Goal: Task Accomplishment & Management: Use online tool/utility

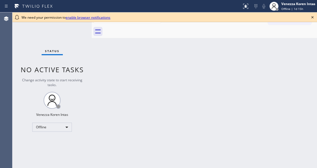
click at [313, 17] on icon at bounding box center [312, 17] width 2 height 2
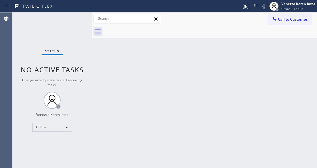
click at [243, 39] on div "Back to Dashboard Change Sender ID Customers Technicians Select a contact Outbo…" at bounding box center [204, 89] width 225 height 155
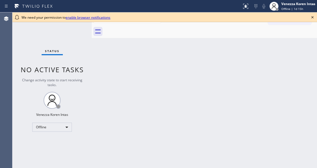
click at [311, 17] on icon at bounding box center [312, 17] width 7 height 7
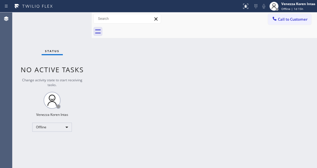
drag, startPoint x: 65, startPoint y: 51, endPoint x: 80, endPoint y: 65, distance: 21.0
click at [66, 52] on div "Status No active tasks Change activity state to start receiving tasks. Venezza …" at bounding box center [51, 89] width 79 height 155
click at [296, 8] on span "Offline | 1d 15h" at bounding box center [292, 9] width 22 height 4
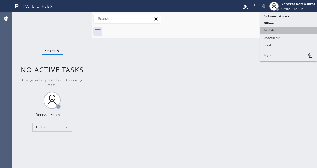
click at [282, 30] on button "Available" at bounding box center [289, 30] width 57 height 7
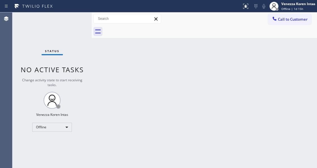
click at [220, 128] on div "Back to Dashboard Change Sender ID Customers Technicians Select a contact Outbo…" at bounding box center [204, 89] width 225 height 155
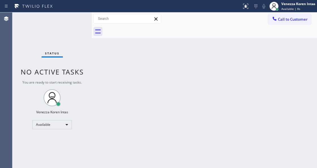
click at [74, 20] on div "Status No active tasks You are ready to start receiving tasks. Venezza Koren In…" at bounding box center [51, 89] width 79 height 155
click at [41, 36] on div "Status No active tasks You are ready to start receiving tasks. Venezza Koren In…" at bounding box center [51, 89] width 79 height 155
click at [83, 113] on div "Status No active tasks You are ready to start receiving tasks. Venezza Koren In…" at bounding box center [51, 89] width 79 height 155
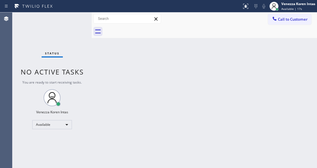
click at [143, 160] on div "Back to Dashboard Change Sender ID Customers Technicians Select a contact Outbo…" at bounding box center [204, 89] width 225 height 155
click at [161, 57] on div "Back to Dashboard Change Sender ID Customers Technicians Select a contact Outbo…" at bounding box center [204, 89] width 225 height 155
click at [109, 64] on div "Back to Dashboard Change Sender ID Customers Technicians Select a contact Outbo…" at bounding box center [204, 89] width 225 height 155
click at [115, 84] on div "Back to Dashboard Change Sender ID Customers Technicians Select a contact Outbo…" at bounding box center [204, 89] width 225 height 155
click at [161, 119] on div "Back to Dashboard Change Sender ID Customers Technicians Select a contact Outbo…" at bounding box center [204, 89] width 225 height 155
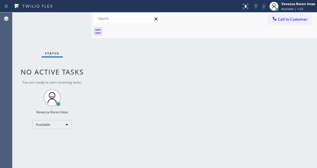
click at [146, 90] on div "Back to Dashboard Change Sender ID Customers Technicians Select a contact Outbo…" at bounding box center [204, 89] width 225 height 155
drag, startPoint x: 144, startPoint y: 64, endPoint x: 118, endPoint y: 147, distance: 87.0
click at [144, 64] on div "Back to Dashboard Change Sender ID Customers Technicians Select a contact Outbo…" at bounding box center [204, 89] width 225 height 155
click at [47, 59] on div "Status No active tasks You are ready to start receiving tasks. Venezza Koren In…" at bounding box center [51, 89] width 79 height 155
drag, startPoint x: 62, startPoint y: 65, endPoint x: 18, endPoint y: 66, distance: 44.2
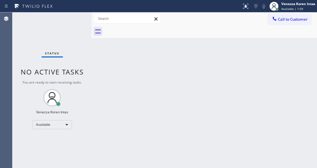
click at [62, 65] on div "Status No active tasks You are ready to start receiving tasks. Venezza Koren In…" at bounding box center [51, 89] width 79 height 155
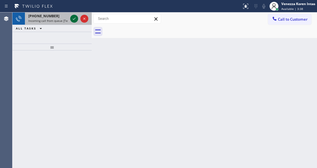
drag, startPoint x: 71, startPoint y: 18, endPoint x: 76, endPoint y: 21, distance: 5.7
click at [72, 18] on icon at bounding box center [74, 18] width 7 height 7
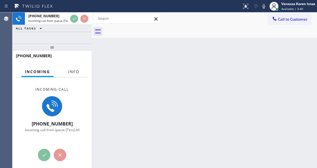
drag, startPoint x: 75, startPoint y: 71, endPoint x: 58, endPoint y: 61, distance: 19.8
click at [74, 71] on span "Info" at bounding box center [73, 71] width 11 height 5
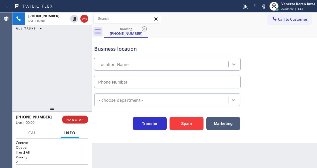
drag, startPoint x: 56, startPoint y: 105, endPoint x: 56, endPoint y: 112, distance: 6.3
click at [56, 112] on div at bounding box center [51, 108] width 79 height 7
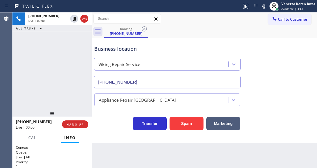
type input "[PHONE_NUMBER]"
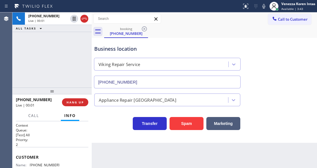
drag, startPoint x: 52, startPoint y: 114, endPoint x: 55, endPoint y: 91, distance: 22.9
click at [55, 91] on div at bounding box center [51, 90] width 79 height 7
drag, startPoint x: 8, startPoint y: 63, endPoint x: 5, endPoint y: 64, distance: 2.8
click at [5, 64] on div "Agent Desktop" at bounding box center [6, 89] width 12 height 155
click at [172, 37] on div "booking [PHONE_NUMBER]" at bounding box center [210, 31] width 213 height 13
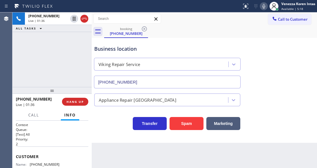
click at [265, 7] on icon at bounding box center [264, 6] width 7 height 7
click at [262, 7] on icon at bounding box center [264, 6] width 7 height 7
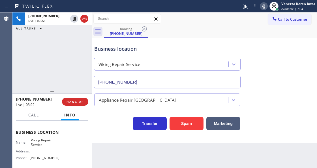
scroll to position [75, 0]
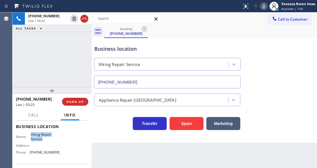
click at [46, 138] on div "Name: Viking Repair Service" at bounding box center [38, 136] width 44 height 9
copy span "Viking Repair Service"
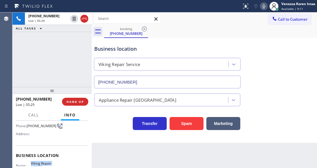
scroll to position [21, 0]
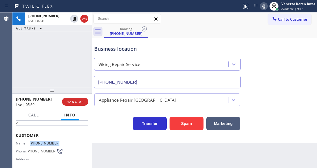
drag, startPoint x: 54, startPoint y: 143, endPoint x: 30, endPoint y: 141, distance: 24.1
click at [30, 141] on div "Name: [PHONE_NUMBER] Phone: [PHONE_NUMBER] Address:" at bounding box center [52, 152] width 72 height 22
copy div "[PHONE_NUMBER]"
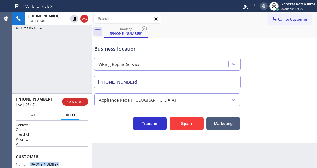
scroll to position [19, 0]
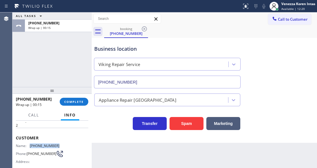
copy div "[PHONE_NUMBER]"
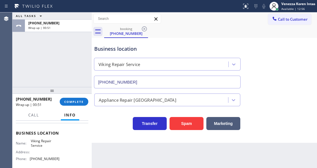
scroll to position [75, 0]
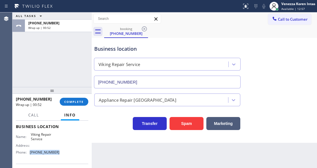
drag, startPoint x: 60, startPoint y: 153, endPoint x: 29, endPoint y: 155, distance: 31.2
click at [29, 155] on div "Name: Viking Repair Service Address: Phone: [PHONE_NUMBER]" at bounding box center [52, 144] width 72 height 24
copy div "[PHONE_NUMBER]"
click at [80, 101] on span "COMPLETE" at bounding box center [74, 102] width 20 height 4
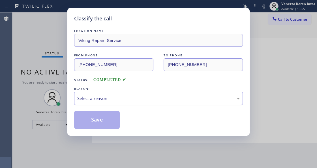
click at [125, 103] on div "Select a reason" at bounding box center [158, 98] width 169 height 13
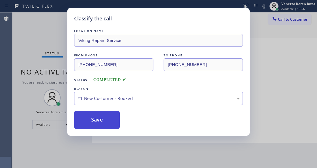
click at [116, 122] on button "Save" at bounding box center [97, 120] width 46 height 18
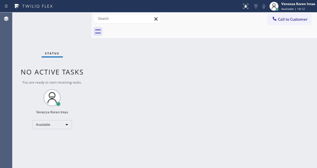
drag, startPoint x: 97, startPoint y: 44, endPoint x: 100, endPoint y: 47, distance: 3.4
click at [97, 45] on div "Back to Dashboard Change Sender ID Customers Technicians Select a contact Outbo…" at bounding box center [204, 89] width 225 height 155
click at [74, 20] on div "Status No active tasks You are ready to start receiving tasks. Venezza Koren In…" at bounding box center [51, 89] width 79 height 155
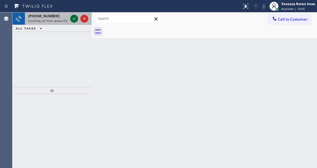
click at [73, 17] on icon at bounding box center [74, 18] width 7 height 7
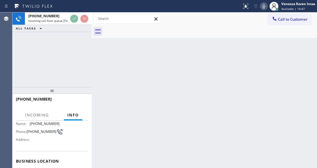
scroll to position [75, 0]
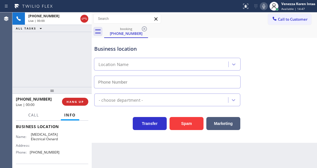
type input "[PHONE_NUMBER]"
click at [262, 9] on icon at bounding box center [264, 6] width 7 height 7
click at [217, 28] on div "booking [PHONE_NUMBER]" at bounding box center [210, 31] width 213 height 13
click at [305, 39] on div "Business location [MEDICAL_DATA] Electrical Oxnard [PHONE_NUMBER]" at bounding box center [204, 62] width 223 height 51
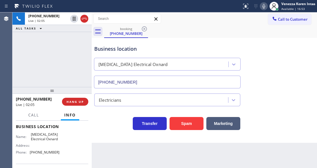
click at [264, 5] on icon at bounding box center [264, 6] width 7 height 7
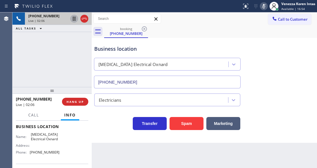
click at [74, 20] on icon at bounding box center [74, 19] width 3 height 4
click at [260, 6] on div at bounding box center [264, 6] width 8 height 7
click at [76, 19] on icon at bounding box center [74, 18] width 7 height 7
click at [68, 80] on div "[PHONE_NUMBER] Live | 05:24 ALL TASKS ALL TASKS ACTIVE TASKS TASKS IN WRAP UP" at bounding box center [51, 49] width 79 height 74
click at [261, 7] on icon at bounding box center [264, 6] width 7 height 7
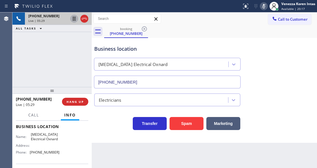
click at [74, 20] on icon at bounding box center [74, 19] width 3 height 4
click at [265, 6] on icon at bounding box center [263, 6] width 3 height 5
click at [74, 15] on button at bounding box center [74, 19] width 8 height 8
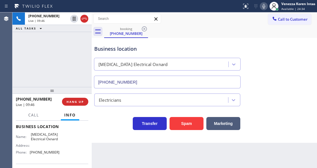
click at [263, 7] on icon at bounding box center [264, 6] width 7 height 7
click at [263, 8] on icon at bounding box center [264, 6] width 7 height 7
click at [263, 5] on icon at bounding box center [264, 6] width 7 height 7
click at [263, 5] on icon at bounding box center [263, 6] width 3 height 5
click at [266, 8] on icon at bounding box center [264, 6] width 7 height 7
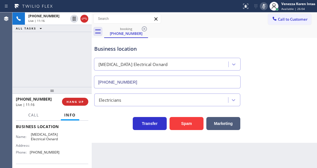
click at [266, 8] on icon at bounding box center [264, 6] width 7 height 7
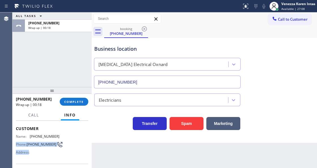
scroll to position [28, 0]
drag, startPoint x: 59, startPoint y: 162, endPoint x: 29, endPoint y: 134, distance: 40.7
click at [29, 134] on div "Name: [PHONE_NUMBER] Phone: [PHONE_NUMBER] Address:" at bounding box center [52, 145] width 72 height 22
copy div "[PHONE_NUMBER]"
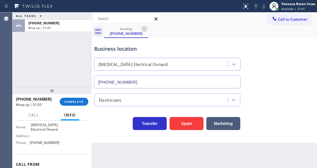
scroll to position [66, 0]
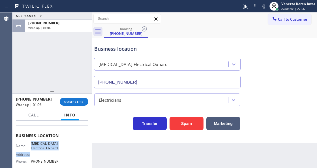
drag, startPoint x: 30, startPoint y: 143, endPoint x: 59, endPoint y: 152, distance: 30.4
click at [59, 152] on div "Name: [MEDICAL_DATA] Electrical Oxnard Address: Phone: [PHONE_NUMBER]" at bounding box center [52, 153] width 72 height 24
click at [60, 150] on div "Name: [MEDICAL_DATA] Electrical Oxnard Address: Phone: [PHONE_NUMBER]" at bounding box center [52, 153] width 72 height 24
click at [52, 147] on span "[MEDICAL_DATA] Electrical Oxnard" at bounding box center [45, 145] width 28 height 9
drag, startPoint x: 58, startPoint y: 148, endPoint x: 29, endPoint y: 142, distance: 30.0
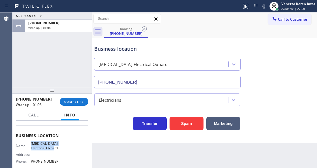
click at [29, 142] on div "Name: [MEDICAL_DATA] Electrical Oxnard Address: Phone: [PHONE_NUMBER]" at bounding box center [52, 153] width 72 height 24
copy span "[MEDICAL_DATA] Electrical Oxnard"
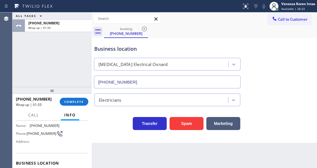
scroll to position [10, 0]
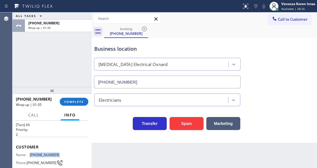
drag, startPoint x: 60, startPoint y: 152, endPoint x: 29, endPoint y: 155, distance: 30.9
click at [29, 155] on div "Name: [PHONE_NUMBER] Phone: [PHONE_NUMBER] Address:" at bounding box center [52, 164] width 72 height 22
copy div "[PHONE_NUMBER]"
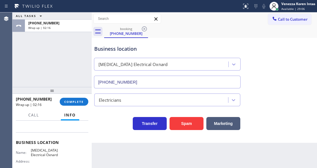
scroll to position [66, 0]
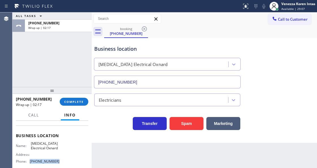
drag, startPoint x: 54, startPoint y: 161, endPoint x: 30, endPoint y: 161, distance: 24.6
click at [30, 161] on div "Name: [MEDICAL_DATA] Electrical Oxnard Address: Phone: [PHONE_NUMBER]" at bounding box center [52, 153] width 72 height 24
copy div "[PHONE_NUMBER]"
drag, startPoint x: 76, startPoint y: 102, endPoint x: 126, endPoint y: 105, distance: 49.9
click at [76, 102] on span "COMPLETE" at bounding box center [74, 102] width 20 height 4
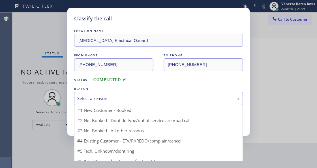
click at [131, 105] on div "Select a reason" at bounding box center [158, 98] width 169 height 13
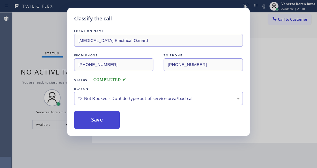
click at [112, 123] on button "Save" at bounding box center [97, 120] width 46 height 18
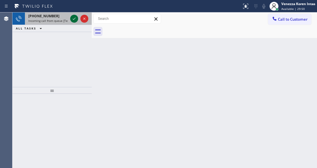
click at [75, 19] on icon at bounding box center [74, 18] width 7 height 7
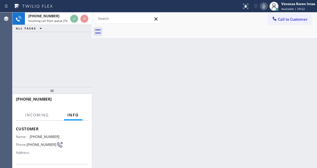
scroll to position [57, 0]
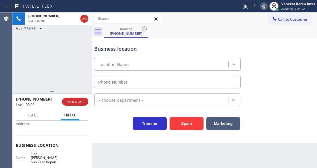
type input "[PHONE_NUMBER]"
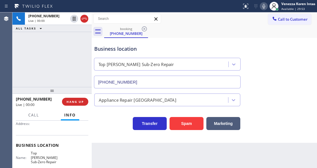
click at [54, 61] on div "[PHONE_NUMBER] Live | 00:00 ALL TASKS ALL TASKS ACTIVE TASKS TASKS IN WRAP UP" at bounding box center [51, 49] width 79 height 74
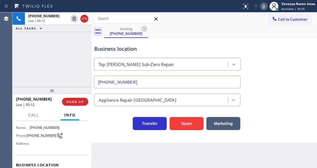
scroll to position [19, 0]
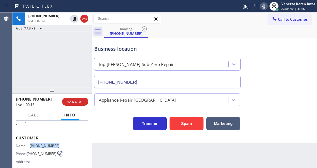
drag, startPoint x: 59, startPoint y: 145, endPoint x: 28, endPoint y: 145, distance: 31.7
click at [28, 145] on div "Name: [PHONE_NUMBER] Phone: [PHONE_NUMBER] Address:" at bounding box center [52, 155] width 72 height 22
copy div "[PHONE_NUMBER]"
click at [261, 10] on div "Status report No issues detected If you experience an issue, please download th…" at bounding box center [279, 6] width 78 height 12
click at [261, 9] on icon at bounding box center [264, 6] width 7 height 7
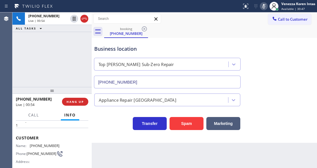
click at [266, 9] on icon at bounding box center [264, 6] width 7 height 7
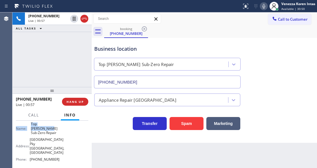
scroll to position [83, 0]
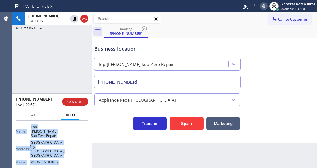
drag, startPoint x: 16, startPoint y: 153, endPoint x: 68, endPoint y: 155, distance: 51.6
click at [68, 155] on div "Context Queue: [Test] All Priority: 1 Customer Name: [PHONE_NUMBER] Phone: [PHO…" at bounding box center [52, 127] width 72 height 177
copy div "Customer Name: [PHONE_NUMBER] Phone: [PHONE_NUMBER] Address: Business location …"
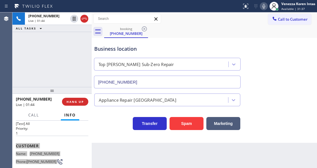
scroll to position [0, 0]
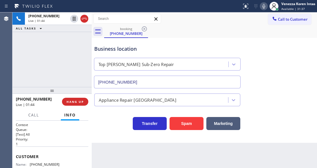
click at [60, 143] on p "1" at bounding box center [52, 144] width 72 height 5
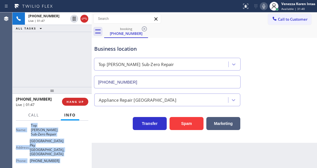
scroll to position [114, 0]
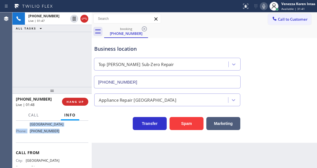
drag, startPoint x: 15, startPoint y: 136, endPoint x: 62, endPoint y: 131, distance: 47.3
click at [62, 131] on div "Context Queue: [Test] All Priority: 1 Customer Name: [PHONE_NUMBER] Phone: [PHO…" at bounding box center [51, 144] width 79 height 47
click at [69, 32] on div "[PHONE_NUMBER] Live | 01:49 ALL TASKS ALL TASKS ACTIVE TASKS TASKS IN WRAP UP" at bounding box center [51, 49] width 79 height 74
click at [263, 6] on icon at bounding box center [264, 6] width 7 height 7
click at [263, 6] on rect at bounding box center [264, 6] width 4 height 4
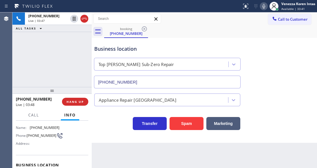
scroll to position [57, 0]
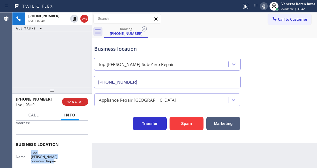
drag, startPoint x: 29, startPoint y: 151, endPoint x: 60, endPoint y: 156, distance: 30.7
click at [60, 156] on div "Name: Top [PERSON_NAME] Sub-Zero Repair Address: [STREET_ADDRESS] Phone: [PHONE…" at bounding box center [52, 171] width 72 height 42
click at [77, 55] on div "[PHONE_NUMBER] Live | 03:57 ALL TASKS ALL TASKS ACTIVE TASKS TASKS IN WRAP UP" at bounding box center [51, 49] width 79 height 74
click at [262, 6] on icon at bounding box center [263, 6] width 3 height 5
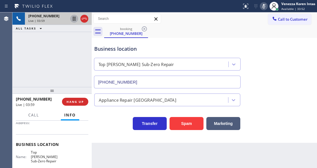
click at [72, 18] on icon at bounding box center [74, 18] width 7 height 7
click at [221, 35] on div "booking [PHONE_NUMBER]" at bounding box center [210, 31] width 213 height 13
click at [203, 40] on div "Business location Top [PERSON_NAME] Sub-Zero Repair [PHONE_NUMBER]" at bounding box center [167, 63] width 148 height 49
click at [264, 8] on icon at bounding box center [263, 6] width 3 height 5
click at [74, 19] on icon at bounding box center [74, 18] width 7 height 7
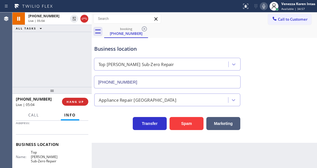
click at [194, 32] on div "booking [PHONE_NUMBER]" at bounding box center [210, 31] width 213 height 13
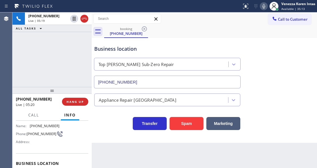
scroll to position [20, 0]
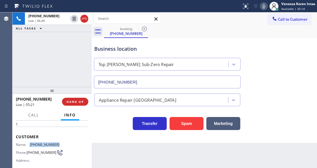
drag, startPoint x: 59, startPoint y: 141, endPoint x: 29, endPoint y: 142, distance: 30.0
click at [29, 142] on div "Name: [PHONE_NUMBER] Phone: [PHONE_NUMBER] Address:" at bounding box center [52, 153] width 72 height 22
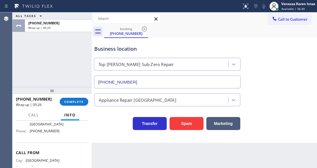
scroll to position [95, 0]
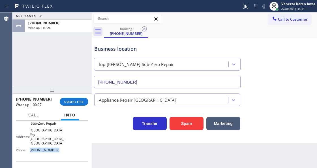
drag, startPoint x: 34, startPoint y: 142, endPoint x: 31, endPoint y: 142, distance: 3.7
click at [31, 142] on div "Name: Top [PERSON_NAME] Sub-Zero Repair Address: [STREET_ADDRESS] Phone: [PHONE…" at bounding box center [52, 133] width 72 height 42
drag, startPoint x: 72, startPoint y: 103, endPoint x: 108, endPoint y: 120, distance: 39.9
click at [74, 105] on button "COMPLETE" at bounding box center [74, 102] width 29 height 8
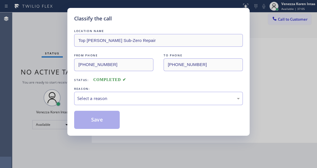
click at [117, 107] on div "LOCATION NAME Top [PERSON_NAME] Sub-Zero Repair FROM PHONE [PHONE_NUMBER] TO PH…" at bounding box center [158, 78] width 169 height 101
click at [121, 101] on div "Select a reason" at bounding box center [158, 98] width 163 height 7
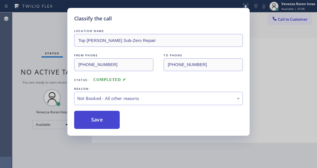
drag, startPoint x: 114, startPoint y: 121, endPoint x: 101, endPoint y: 121, distance: 13.0
click at [101, 121] on button "Save" at bounding box center [97, 120] width 46 height 18
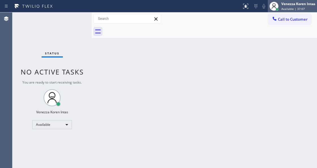
click at [294, 7] on span "Available | 37:07" at bounding box center [293, 9] width 24 height 4
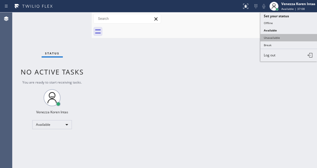
drag, startPoint x: 283, startPoint y: 35, endPoint x: 224, endPoint y: 34, distance: 58.6
click at [282, 35] on button "Unavailable" at bounding box center [289, 37] width 57 height 7
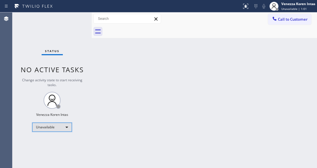
click at [62, 125] on div "Unavailable" at bounding box center [52, 127] width 40 height 9
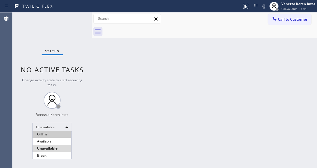
click at [56, 136] on li "Offline" at bounding box center [52, 134] width 39 height 7
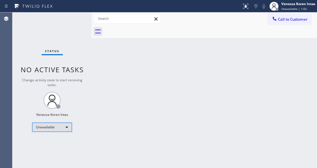
click at [61, 127] on div "Unavailable" at bounding box center [52, 127] width 40 height 9
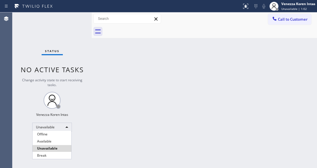
drag, startPoint x: 55, startPoint y: 144, endPoint x: 73, endPoint y: 136, distance: 19.8
click at [55, 144] on li "Available" at bounding box center [52, 141] width 39 height 7
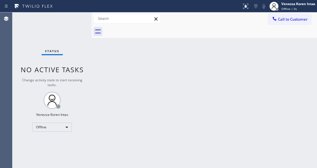
click at [131, 113] on div "Back to Dashboard Change Sender ID Customers Technicians Select a contact Outbo…" at bounding box center [204, 89] width 225 height 155
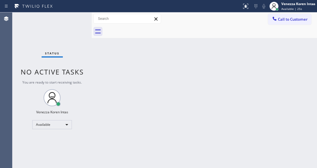
drag, startPoint x: 151, startPoint y: 54, endPoint x: 91, endPoint y: 99, distance: 75.2
click at [151, 54] on div "Back to Dashboard Change Sender ID Customers Technicians Select a contact Outbo…" at bounding box center [204, 89] width 225 height 155
click at [65, 36] on div "Status No active tasks You are ready to start receiving tasks. Venezza Koren In…" at bounding box center [51, 89] width 79 height 155
drag, startPoint x: 146, startPoint y: 32, endPoint x: 146, endPoint y: 36, distance: 4.5
click at [146, 33] on div at bounding box center [210, 31] width 213 height 13
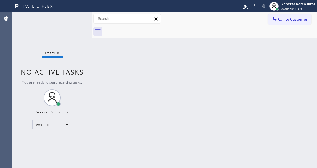
click at [12, 49] on div "Status No active tasks You are ready to start receiving tasks. Venezza Koren In…" at bounding box center [51, 89] width 79 height 155
click at [117, 69] on div "Back to Dashboard Change Sender ID Customers Technicians Select a contact Outbo…" at bounding box center [204, 89] width 225 height 155
click at [66, 58] on div "Status No active tasks You are ready to start receiving tasks. Venezza Koren In…" at bounding box center [51, 89] width 79 height 155
click at [173, 48] on div "Back to Dashboard Change Sender ID Customers Technicians Select a contact Outbo…" at bounding box center [204, 89] width 225 height 155
click at [78, 33] on div "Status No active tasks You are ready to start receiving tasks. Venezza Koren In…" at bounding box center [51, 89] width 79 height 155
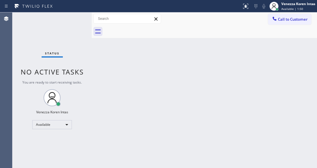
click at [59, 28] on div "Status No active tasks You are ready to start receiving tasks. Venezza Koren In…" at bounding box center [51, 89] width 79 height 155
drag, startPoint x: 63, startPoint y: 27, endPoint x: 68, endPoint y: 42, distance: 15.6
click at [65, 33] on div "Status No active tasks You are ready to start receiving tasks. Venezza Koren In…" at bounding box center [51, 89] width 79 height 155
click at [113, 167] on div "Back to Dashboard Change Sender ID Customers Technicians Select a contact Outbo…" at bounding box center [204, 89] width 225 height 155
click at [108, 57] on div "Back to Dashboard Change Sender ID Customers Technicians Select a contact Outbo…" at bounding box center [204, 89] width 225 height 155
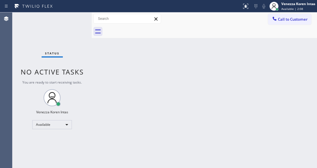
click at [86, 37] on div "Status No active tasks You are ready to start receiving tasks. Venezza Koren In…" at bounding box center [51, 89] width 79 height 155
click at [76, 23] on div "Status No active tasks You are ready to start receiving tasks. Venezza Koren In…" at bounding box center [51, 89] width 79 height 155
click at [77, 17] on div "Status No active tasks You are ready to start receiving tasks. Venezza Koren In…" at bounding box center [51, 89] width 79 height 155
click at [75, 19] on div "Status No active tasks You are ready to start receiving tasks. Venezza Koren In…" at bounding box center [51, 89] width 79 height 155
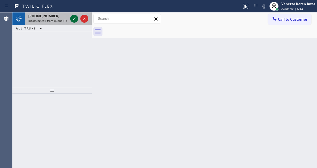
click at [71, 19] on icon at bounding box center [74, 18] width 7 height 7
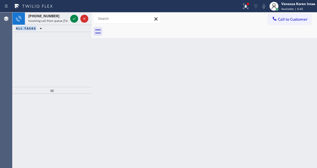
click at [71, 19] on icon at bounding box center [74, 18] width 7 height 7
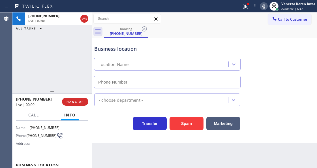
type input "[PHONE_NUMBER]"
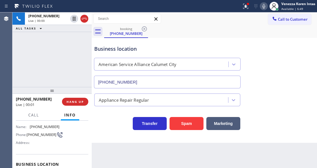
click at [47, 48] on div "[PHONE_NUMBER] Live | 00:00 ALL TASKS ALL TASKS ACTIVE TASKS TASKS IN WRAP UP" at bounding box center [51, 49] width 79 height 74
drag, startPoint x: 246, startPoint y: 7, endPoint x: 234, endPoint y: 32, distance: 27.9
click at [246, 7] on icon at bounding box center [245, 6] width 5 height 5
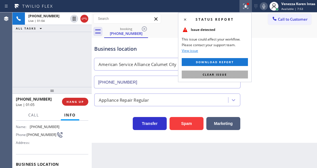
click at [219, 75] on span "Clear issue" at bounding box center [215, 74] width 24 height 4
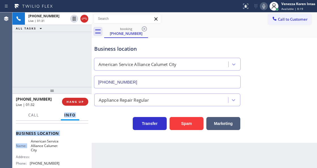
scroll to position [16, 0]
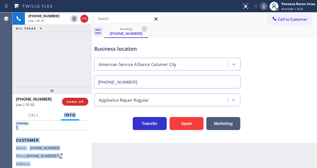
drag, startPoint x: 30, startPoint y: 152, endPoint x: 43, endPoint y: 118, distance: 36.3
click at [43, 118] on div "Call Info [PHONE_NUMBER] Live Context Queue: [Test] All Priority: 1 Customer Na…" at bounding box center [51, 139] width 79 height 58
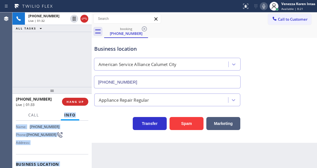
click at [42, 146] on div "Name: [PHONE_NUMBER] Phone: [PHONE_NUMBER] Address:" at bounding box center [38, 136] width 44 height 22
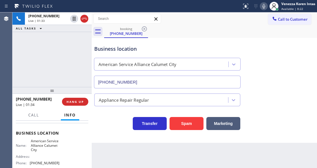
scroll to position [75, 0]
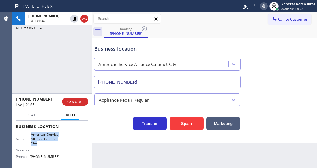
drag, startPoint x: 30, startPoint y: 132, endPoint x: 38, endPoint y: 145, distance: 14.7
click at [38, 145] on span "American Service Alliance Calumet City" at bounding box center [45, 138] width 28 height 13
click at [264, 7] on icon at bounding box center [264, 6] width 7 height 7
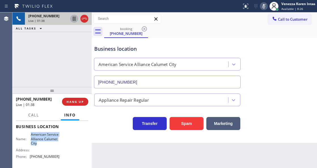
click at [74, 18] on icon at bounding box center [74, 18] width 7 height 7
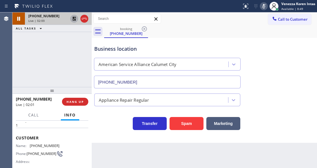
scroll to position [0, 0]
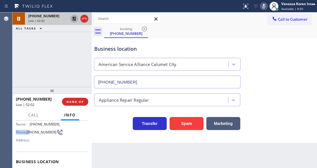
drag, startPoint x: 58, startPoint y: 164, endPoint x: 31, endPoint y: 127, distance: 46.4
click at [31, 127] on div "Name: [PHONE_NUMBER] Phone: [PHONE_NUMBER] Address:" at bounding box center [52, 133] width 72 height 22
click at [39, 131] on span "[PHONE_NUMBER]" at bounding box center [42, 132] width 30 height 4
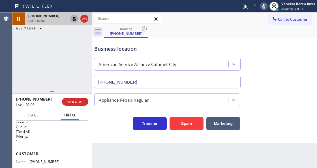
scroll to position [3, 0]
drag, startPoint x: 57, startPoint y: 160, endPoint x: 31, endPoint y: 158, distance: 25.8
click at [31, 160] on span "[PHONE_NUMBER]" at bounding box center [45, 162] width 30 height 4
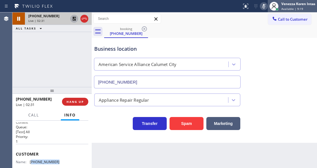
click at [270, 6] on div at bounding box center [274, 6] width 9 height 9
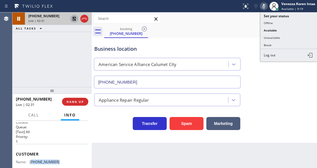
click at [263, 7] on icon at bounding box center [264, 6] width 7 height 7
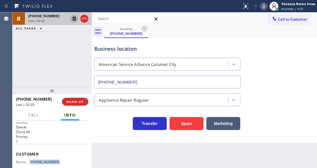
click at [74, 17] on icon at bounding box center [74, 19] width 4 height 4
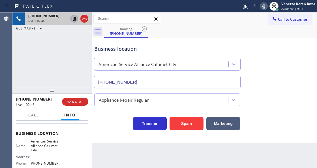
scroll to position [78, 0]
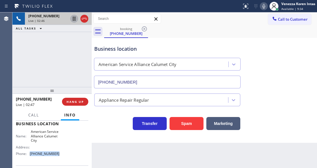
drag, startPoint x: 58, startPoint y: 155, endPoint x: 30, endPoint y: 156, distance: 27.8
click at [30, 156] on div "Name: American Service Alliance Calumet City Address: Phone: [PHONE_NUMBER]" at bounding box center [52, 143] width 72 height 29
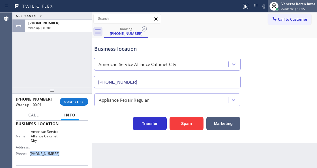
click at [286, 9] on span "Available | 10:05" at bounding box center [293, 9] width 24 height 4
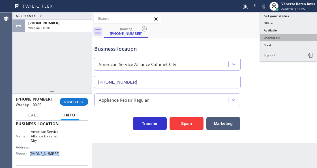
drag, startPoint x: 281, startPoint y: 35, endPoint x: 165, endPoint y: 74, distance: 122.2
click at [280, 35] on button "Unavailable" at bounding box center [289, 37] width 57 height 7
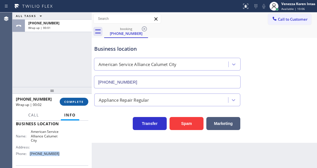
click at [74, 98] on button "COMPLETE" at bounding box center [74, 102] width 29 height 8
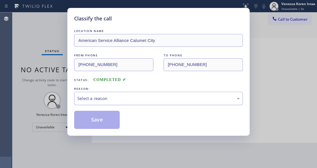
click at [136, 101] on div "Select a reason" at bounding box center [158, 98] width 163 height 7
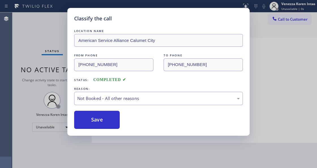
drag, startPoint x: 128, startPoint y: 119, endPoint x: 81, endPoint y: 131, distance: 48.6
click at [81, 131] on div "Classify the call LOCATION NAME American Service Alliance Calumet City FROM PHO…" at bounding box center [158, 72] width 182 height 128
click at [108, 127] on button "Save" at bounding box center [97, 120] width 46 height 18
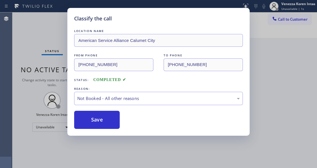
click at [117, 166] on div "Classify the call LOCATION NAME American Service Alliance Calumet City FROM PHO…" at bounding box center [158, 84] width 317 height 168
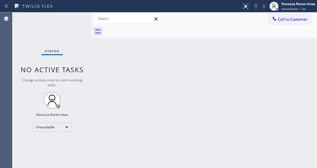
drag, startPoint x: 86, startPoint y: 62, endPoint x: 166, endPoint y: 65, distance: 80.5
click at [86, 62] on div "Status No active tasks Change activity state to start receiving tasks. Venezza …" at bounding box center [51, 89] width 79 height 155
click at [286, 10] on span "Unavailable | 13s" at bounding box center [293, 9] width 24 height 4
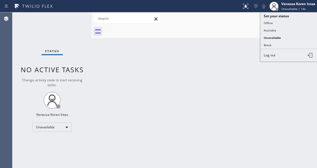
click at [217, 17] on div "Call to Customer Outbound call Location Search location Your caller id phone nu…" at bounding box center [204, 19] width 225 height 10
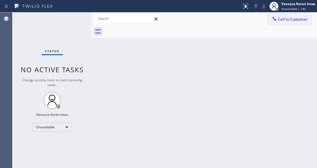
click at [301, 17] on span "Call to Customer" at bounding box center [293, 19] width 30 height 5
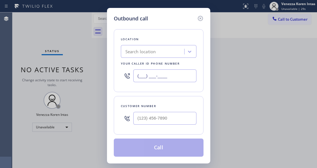
click at [154, 72] on input "(___) ___-____" at bounding box center [164, 75] width 63 height 13
paste input "805) 813-8781"
paste input "text"
type input "[PHONE_NUMBER]"
click at [159, 116] on input "(___) ___-____" at bounding box center [164, 118] width 63 height 13
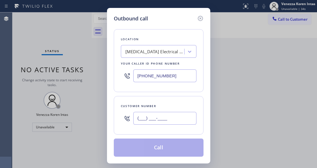
paste input "805) 673-8382"
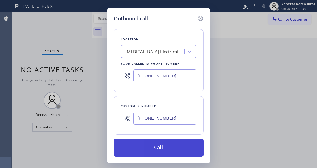
type input "[PHONE_NUMBER]"
click at [167, 148] on button "Call" at bounding box center [159, 147] width 90 height 18
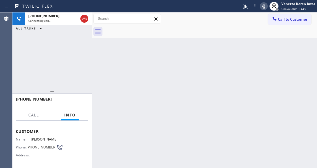
scroll to position [21, 0]
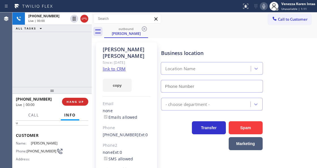
type input "[PHONE_NUMBER]"
drag, startPoint x: 311, startPoint y: 44, endPoint x: 296, endPoint y: 36, distance: 17.2
click at [311, 44] on div "Business location [MEDICAL_DATA] Electrical Oxnard [PHONE_NUMBER]" at bounding box center [238, 66] width 156 height 51
click at [304, 33] on div "outbound [PERSON_NAME]" at bounding box center [210, 31] width 213 height 13
click at [70, 83] on div "[PHONE_NUMBER] Live | 00:12 ALL TASKS ALL TASKS ACTIVE TASKS TASKS IN WRAP UP" at bounding box center [51, 49] width 79 height 74
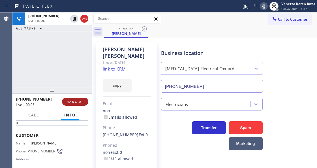
click at [76, 102] on span "HANG UP" at bounding box center [75, 102] width 17 height 4
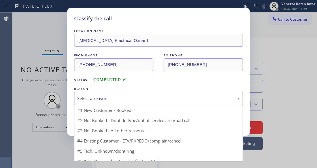
click at [170, 103] on div "Select a reason" at bounding box center [158, 98] width 169 height 13
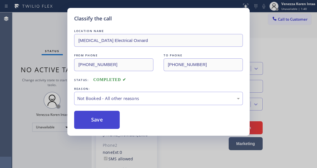
click at [114, 123] on button "Save" at bounding box center [97, 120] width 46 height 18
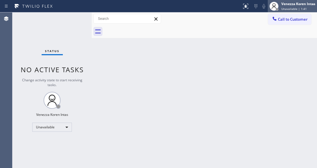
click at [298, 4] on div "Venezza Koren Intas" at bounding box center [298, 3] width 34 height 5
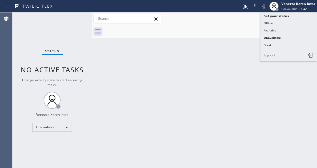
drag, startPoint x: 285, startPoint y: 32, endPoint x: 254, endPoint y: 42, distance: 32.8
click at [285, 32] on button "Available" at bounding box center [289, 30] width 57 height 7
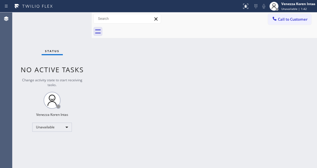
click at [191, 65] on div "Back to Dashboard Change Sender ID Customers Technicians Select a contact Outbo…" at bounding box center [204, 89] width 225 height 155
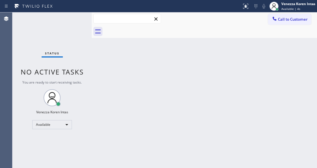
click at [135, 16] on input "text" at bounding box center [127, 18] width 67 height 9
click at [140, 140] on div "Back to Dashboard Change Sender ID Customers Technicians Select a contact Outbo…" at bounding box center [204, 89] width 225 height 155
drag, startPoint x: 111, startPoint y: 51, endPoint x: 115, endPoint y: 65, distance: 14.0
click at [111, 51] on div "Back to Dashboard Change Sender ID Customers Technicians Select a contact Outbo…" at bounding box center [204, 89] width 225 height 155
drag, startPoint x: 89, startPoint y: 63, endPoint x: 88, endPoint y: 59, distance: 3.9
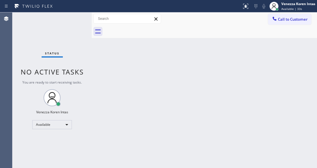
click at [89, 63] on div "Status No active tasks You are ready to start receiving tasks. Venezza Koren In…" at bounding box center [51, 89] width 79 height 155
click at [80, 28] on div "Status No active tasks You are ready to start receiving tasks. Venezza Koren In…" at bounding box center [51, 89] width 79 height 155
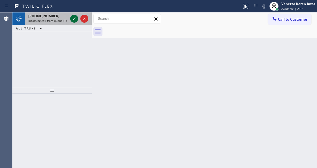
click at [74, 15] on icon at bounding box center [74, 18] width 7 height 7
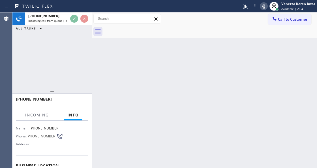
scroll to position [57, 0]
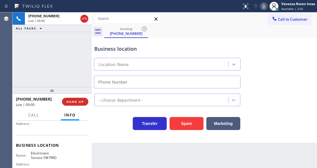
type input "[PHONE_NUMBER]"
drag, startPoint x: 110, startPoint y: 132, endPoint x: 120, endPoint y: 135, distance: 10.0
click at [110, 132] on div "Business location Electricians Service SW FWD [PHONE_NUMBER] Electricians Trans…" at bounding box center [204, 90] width 225 height 105
click at [302, 42] on div "Business location Electricians Service SW FWD [PHONE_NUMBER]" at bounding box center [204, 62] width 223 height 51
click at [54, 61] on div "[PHONE_NUMBER] Live | 02:09 ALL TASKS ALL TASKS ACTIVE TASKS TASKS IN WRAP UP" at bounding box center [51, 49] width 79 height 74
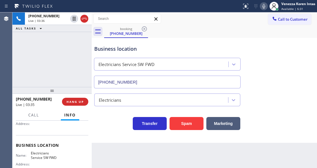
click at [261, 5] on icon at bounding box center [264, 6] width 7 height 7
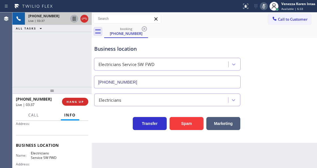
click at [72, 16] on icon at bounding box center [74, 18] width 7 height 7
drag, startPoint x: 29, startPoint y: 151, endPoint x: 61, endPoint y: 157, distance: 31.9
click at [61, 157] on div "Name: Electricians Service SW FWD Address: Phone: [PHONE_NUMBER]" at bounding box center [52, 163] width 72 height 24
click at [57, 59] on div "[PHONE_NUMBER] Live | 05:03 ALL TASKS ALL TASKS ACTIVE TASKS TASKS IN WRAP UP" at bounding box center [51, 49] width 79 height 74
click at [150, 52] on div "Business location" at bounding box center [167, 49] width 146 height 8
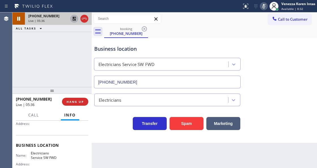
click at [78, 49] on div "[PHONE_NUMBER] Live | 05:36 ALL TASKS ALL TASKS ACTIVE TASKS TASKS IN WRAP UP" at bounding box center [51, 49] width 79 height 74
drag, startPoint x: 265, startPoint y: 5, endPoint x: 261, endPoint y: 16, distance: 11.8
click at [265, 5] on icon at bounding box center [264, 6] width 7 height 7
click at [74, 16] on icon at bounding box center [74, 18] width 7 height 7
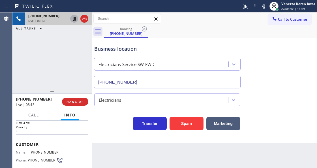
scroll to position [19, 0]
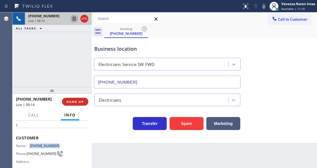
drag, startPoint x: 56, startPoint y: 146, endPoint x: 30, endPoint y: 145, distance: 26.1
click at [30, 145] on div "Name: [PHONE_NUMBER] Phone: [PHONE_NUMBER] Address:" at bounding box center [52, 155] width 72 height 22
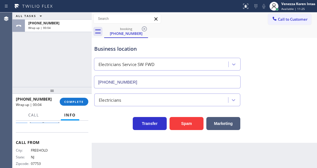
scroll to position [105, 0]
drag, startPoint x: 16, startPoint y: 135, endPoint x: 71, endPoint y: 129, distance: 55.8
click at [71, 129] on div "Context Queue: [Test] All Priority: 1 Customer Name: [PHONE_NUMBER] Phone: [PHO…" at bounding box center [52, 96] width 72 height 159
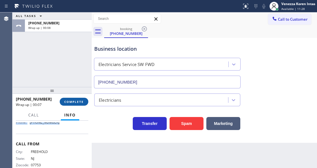
click at [79, 99] on button "COMPLETE" at bounding box center [74, 102] width 29 height 8
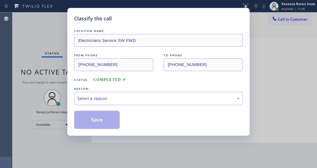
click at [111, 106] on div "LOCATION NAME Electricians Service SW FWD FROM PHONE [PHONE_NUMBER] TO PHONE [P…" at bounding box center [158, 78] width 169 height 101
click at [112, 100] on div "Select a reason" at bounding box center [158, 98] width 163 height 7
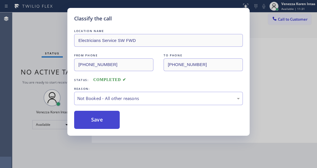
click at [105, 121] on button "Save" at bounding box center [97, 120] width 46 height 18
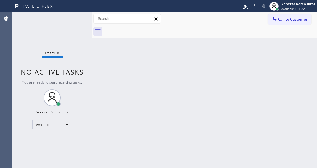
click at [289, 10] on span "Available | 11:32" at bounding box center [293, 9] width 24 height 4
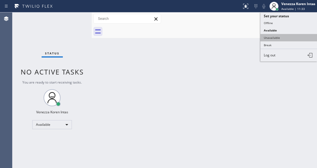
click at [284, 39] on button "Unavailable" at bounding box center [289, 37] width 57 height 7
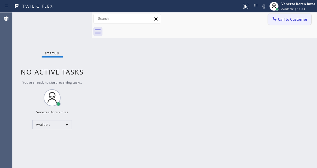
click at [289, 16] on button "Call to Customer" at bounding box center [289, 19] width 43 height 11
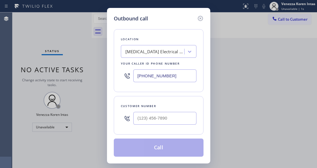
drag, startPoint x: 152, startPoint y: 77, endPoint x: 171, endPoint y: 80, distance: 19.6
click at [152, 77] on input "[PHONE_NUMBER]" at bounding box center [164, 75] width 63 height 13
click at [108, 72] on div "Outbound call Location [MEDICAL_DATA] Electrical Oxnard Your caller id phone nu…" at bounding box center [158, 85] width 103 height 155
paste input "213) 566-1222"
type input "[PHONE_NUMBER]"
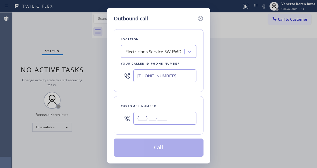
click at [148, 117] on input "(___) ___-____" at bounding box center [164, 118] width 63 height 13
paste input "732) 915-3744"
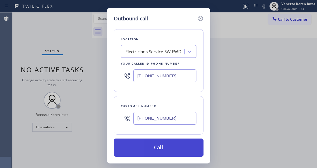
type input "[PHONE_NUMBER]"
click at [153, 152] on button "Call" at bounding box center [159, 147] width 90 height 18
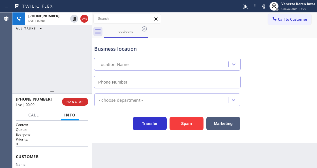
type input "[PHONE_NUMBER]"
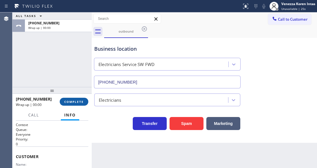
click at [78, 103] on span "COMPLETE" at bounding box center [74, 102] width 20 height 4
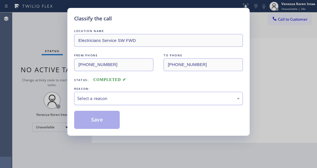
click at [130, 101] on div "Select a reason" at bounding box center [158, 98] width 163 height 7
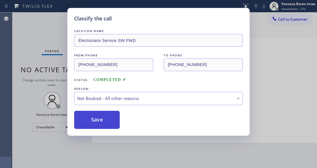
click at [99, 118] on button "Save" at bounding box center [97, 120] width 46 height 18
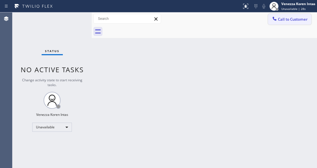
click at [281, 21] on span "Call to Customer" at bounding box center [293, 19] width 30 height 5
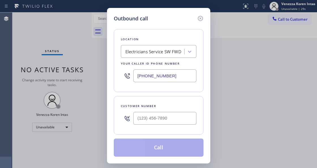
click at [164, 111] on div at bounding box center [164, 118] width 63 height 18
type input "(___) ___-____"
click at [166, 114] on input "(___) ___-____" at bounding box center [164, 118] width 63 height 13
click at [147, 121] on input "(___) ___-____" at bounding box center [164, 118] width 63 height 13
paste input "732) 915-3744"
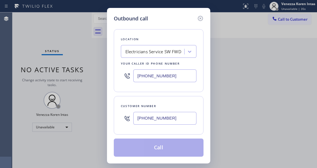
type input "[PHONE_NUMBER]"
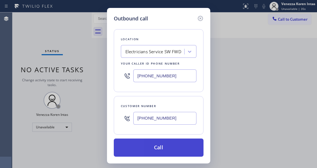
click at [157, 148] on button "Call" at bounding box center [159, 147] width 90 height 18
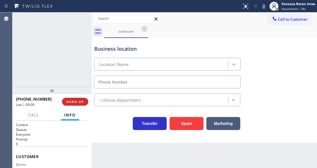
type input "[PHONE_NUMBER]"
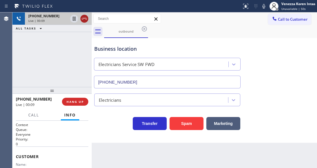
click at [83, 21] on icon at bounding box center [84, 18] width 7 height 7
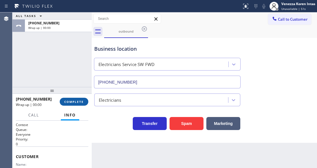
click at [82, 103] on span "COMPLETE" at bounding box center [74, 102] width 20 height 4
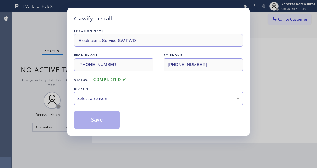
click at [123, 100] on div "Select a reason" at bounding box center [158, 98] width 163 height 7
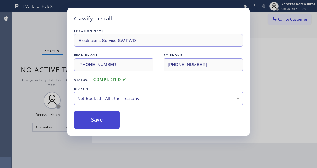
click at [111, 125] on button "Save" at bounding box center [97, 120] width 46 height 18
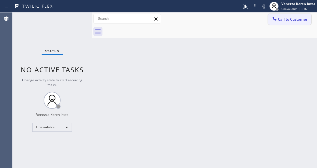
click at [288, 20] on span "Call to Customer" at bounding box center [293, 19] width 30 height 5
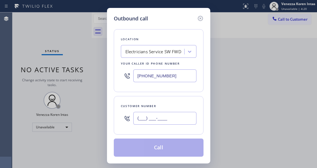
click at [167, 115] on input "(___) ___-____" at bounding box center [164, 118] width 63 height 13
paste input "732) 915-3743"
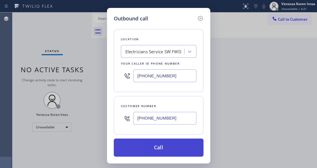
type input "[PHONE_NUMBER]"
click at [168, 146] on button "Call" at bounding box center [159, 147] width 90 height 18
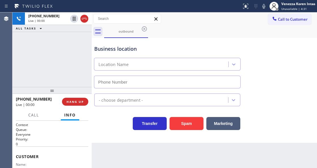
type input "[PHONE_NUMBER]"
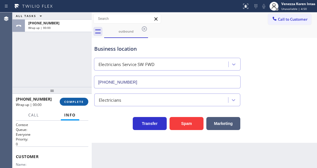
click at [68, 99] on button "COMPLETE" at bounding box center [74, 102] width 29 height 8
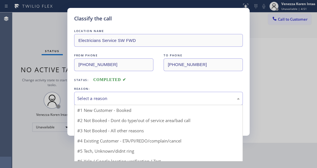
click at [125, 105] on div "Select a reason" at bounding box center [158, 98] width 169 height 13
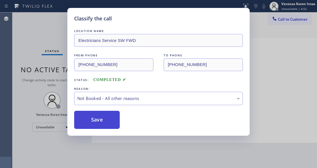
click at [114, 122] on button "Save" at bounding box center [97, 120] width 46 height 18
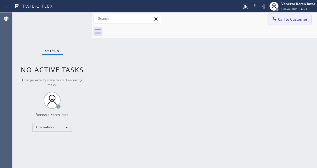
click at [292, 19] on span "Call to Customer" at bounding box center [293, 19] width 30 height 5
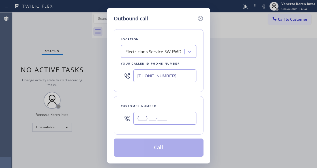
click at [148, 119] on input "(___) ___-____" at bounding box center [164, 118] width 63 height 13
paste input "732) 919-3743"
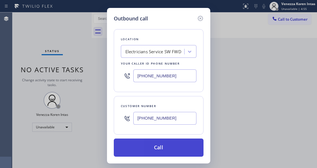
click at [147, 143] on button "Call" at bounding box center [159, 147] width 90 height 18
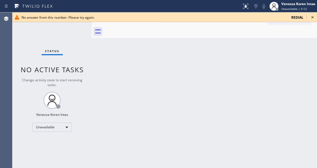
click at [310, 17] on icon at bounding box center [312, 17] width 7 height 7
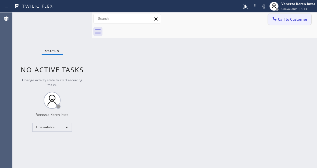
click at [293, 20] on span "Call to Customer" at bounding box center [293, 19] width 30 height 5
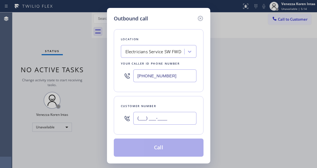
click at [154, 117] on input "(___) ___-____" at bounding box center [164, 118] width 63 height 13
paste input "732) 919-3743"
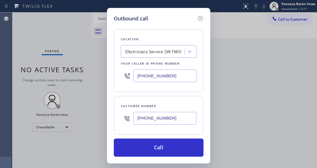
click at [155, 117] on input "[PHONE_NUMBER]" at bounding box center [164, 118] width 63 height 13
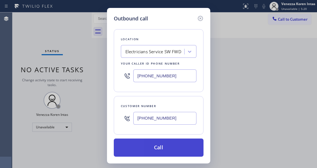
click at [164, 143] on button "Call" at bounding box center [159, 147] width 90 height 18
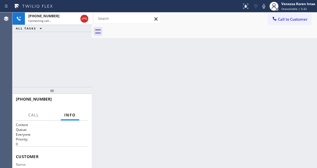
drag, startPoint x: 86, startPoint y: 18, endPoint x: 92, endPoint y: 26, distance: 10.1
click at [86, 18] on icon at bounding box center [84, 18] width 7 height 7
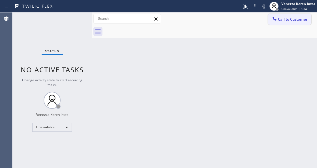
click at [291, 23] on button "Call to Customer" at bounding box center [289, 19] width 43 height 11
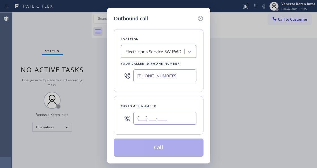
click at [159, 120] on input "(___) ___-____" at bounding box center [164, 118] width 63 height 13
paste input "732) 919-3743"
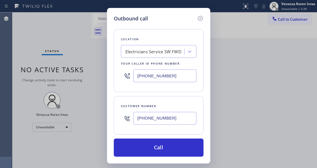
click at [155, 119] on input "[PHONE_NUMBER]" at bounding box center [164, 118] width 63 height 13
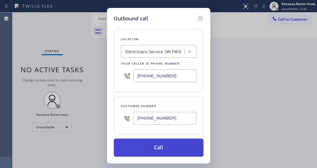
type input "[PHONE_NUMBER]"
click at [163, 144] on button "Call" at bounding box center [159, 147] width 90 height 18
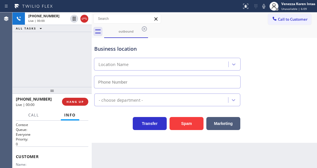
type input "[PHONE_NUMBER]"
drag, startPoint x: 85, startPoint y: 20, endPoint x: 95, endPoint y: 38, distance: 20.9
click at [85, 20] on icon at bounding box center [84, 18] width 7 height 7
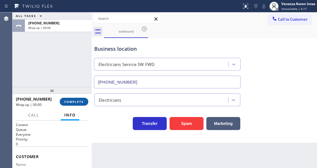
click at [76, 101] on span "COMPLETE" at bounding box center [74, 102] width 20 height 4
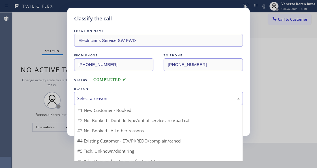
click at [131, 102] on div "Select a reason" at bounding box center [158, 98] width 163 height 7
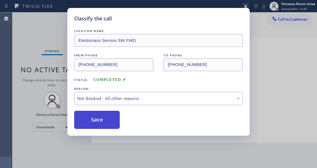
click at [109, 123] on button "Save" at bounding box center [97, 120] width 46 height 18
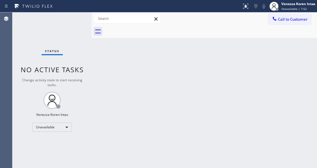
click at [132, 133] on div "Back to Dashboard Change Sender ID Customers Technicians Select a contact Outbo…" at bounding box center [204, 89] width 225 height 155
click at [285, 9] on span "Unavailable | 7:54" at bounding box center [293, 9] width 25 height 4
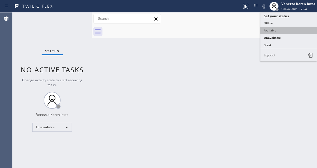
click at [279, 30] on button "Available" at bounding box center [289, 30] width 57 height 7
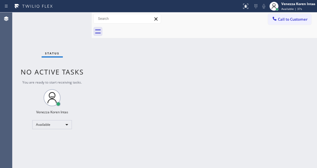
click at [142, 59] on div "Back to Dashboard Change Sender ID Customers Technicians Select a contact Outbo…" at bounding box center [204, 89] width 225 height 155
click at [163, 58] on div "Back to Dashboard Change Sender ID Customers Technicians Select a contact Outbo…" at bounding box center [204, 89] width 225 height 155
click at [85, 57] on div "Status No active tasks You are ready to start receiving tasks. Venezza Koren In…" at bounding box center [51, 89] width 79 height 155
click at [102, 56] on div "Back to Dashboard Change Sender ID Customers Technicians Select a contact Outbo…" at bounding box center [204, 89] width 225 height 155
click at [76, 51] on div "Status No active tasks You are ready to start receiving tasks. Venezza Koren In…" at bounding box center [51, 89] width 79 height 155
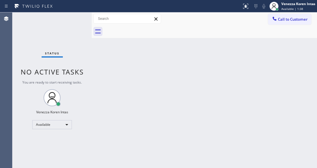
click at [125, 56] on div "Back to Dashboard Change Sender ID Customers Technicians Select a contact Outbo…" at bounding box center [204, 89] width 225 height 155
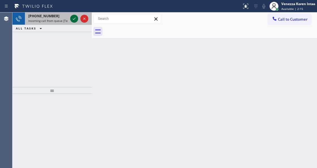
click at [76, 18] on icon at bounding box center [74, 18] width 7 height 7
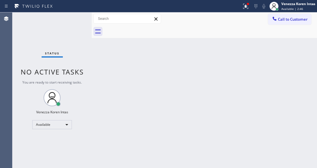
click at [100, 65] on div "Back to Dashboard Change Sender ID Customers Technicians Select a contact Outbo…" at bounding box center [204, 89] width 225 height 155
click at [142, 40] on div "Back to Dashboard Change Sender ID Customers Technicians Select a contact Outbo…" at bounding box center [204, 89] width 225 height 155
drag, startPoint x: 248, startPoint y: 10, endPoint x: 240, endPoint y: 34, distance: 24.8
click at [247, 10] on button at bounding box center [246, 6] width 12 height 12
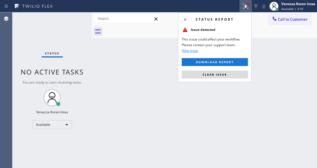
drag, startPoint x: 229, startPoint y: 78, endPoint x: 229, endPoint y: 73, distance: 5.4
click at [229, 78] on div "Status report Issue detected This issue could affect your workflow. Please cont…" at bounding box center [215, 47] width 74 height 70
click at [229, 73] on button "Clear issue" at bounding box center [215, 75] width 66 height 8
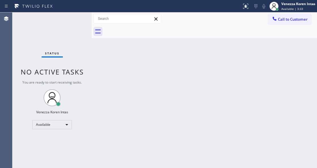
click at [131, 80] on div "Back to Dashboard Change Sender ID Customers Technicians Select a contact Outbo…" at bounding box center [204, 89] width 225 height 155
click at [117, 73] on div "Back to Dashboard Change Sender ID Customers Technicians Select a contact Outbo…" at bounding box center [204, 89] width 225 height 155
click at [142, 63] on div "Back to Dashboard Change Sender ID Customers Technicians Select a contact Outbo…" at bounding box center [204, 89] width 225 height 155
click at [31, 32] on div "Status No active tasks You are ready to start receiving tasks. Venezza Koren In…" at bounding box center [51, 89] width 79 height 155
click at [93, 72] on div "Back to Dashboard Change Sender ID Customers Technicians Select a contact Outbo…" at bounding box center [204, 89] width 225 height 155
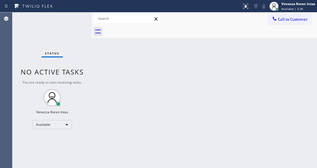
click at [56, 29] on div "Status No active tasks You are ready to start receiving tasks. Venezza Koren In…" at bounding box center [51, 89] width 79 height 155
click at [142, 72] on div "Back to Dashboard Change Sender ID Customers Technicians Select a contact Outbo…" at bounding box center [204, 89] width 225 height 155
click at [149, 54] on div "Back to Dashboard Change Sender ID Customers Technicians Select a contact Outbo…" at bounding box center [204, 89] width 225 height 155
click at [209, 39] on div "Back to Dashboard Change Sender ID Customers Technicians Select a contact Outbo…" at bounding box center [204, 89] width 225 height 155
click at [76, 17] on div "Status No active tasks You are ready to start receiving tasks. Venezza Koren In…" at bounding box center [51, 89] width 79 height 155
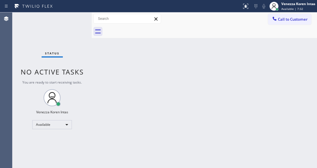
click at [74, 20] on div "Status No active tasks You are ready to start receiving tasks. Venezza Koren In…" at bounding box center [51, 89] width 79 height 155
drag, startPoint x: 74, startPoint y: 20, endPoint x: 59, endPoint y: 28, distance: 16.0
click at [74, 20] on div "Status No active tasks You are ready to start receiving tasks. Venezza Koren In…" at bounding box center [51, 89] width 79 height 155
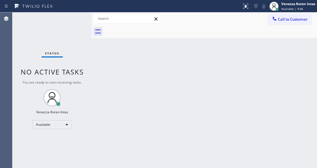
click at [82, 26] on div "Status No active tasks You are ready to start receiving tasks. Venezza Koren In…" at bounding box center [51, 89] width 79 height 155
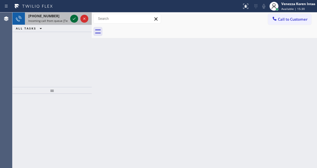
click at [76, 19] on icon at bounding box center [74, 18] width 7 height 7
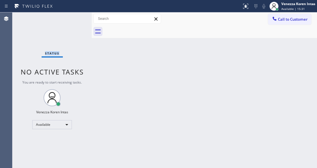
click at [76, 19] on div "Status No active tasks You are ready to start receiving tasks. Venezza Koren In…" at bounding box center [51, 89] width 79 height 155
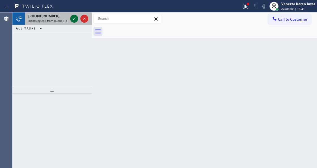
click at [74, 21] on icon at bounding box center [74, 18] width 7 height 7
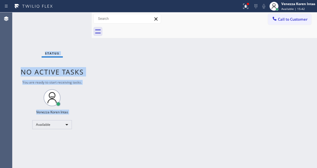
click at [74, 21] on div "Status No active tasks You are ready to start receiving tasks. Venezza Koren In…" at bounding box center [51, 89] width 79 height 155
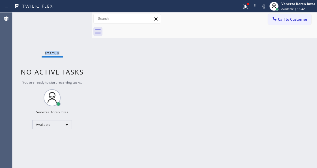
click at [74, 21] on div "Status No active tasks You are ready to start receiving tasks. Venezza Koren In…" at bounding box center [51, 89] width 79 height 155
click at [247, 3] on div at bounding box center [248, 4] width 2 height 2
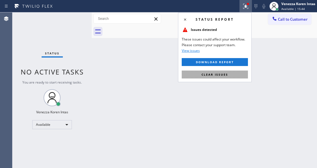
click at [228, 74] on span "Clear issues" at bounding box center [215, 74] width 27 height 4
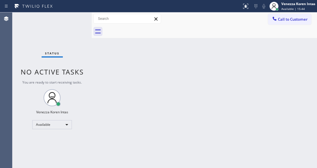
click at [78, 23] on div "Status No active tasks You are ready to start receiving tasks. Venezza Koren In…" at bounding box center [51, 89] width 79 height 155
click at [80, 20] on div "Status No active tasks You are ready to start receiving tasks. Venezza Koren In…" at bounding box center [51, 89] width 79 height 155
click at [75, 20] on div "Status No active tasks You are ready to start receiving tasks. Venezza Koren In…" at bounding box center [51, 89] width 79 height 155
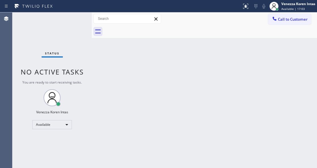
click at [52, 15] on div "Status No active tasks You are ready to start receiving tasks. Venezza Koren In…" at bounding box center [51, 89] width 79 height 155
drag, startPoint x: 92, startPoint y: 65, endPoint x: 82, endPoint y: 57, distance: 13.7
click at [92, 63] on div at bounding box center [92, 89] width 0 height 155
drag, startPoint x: 61, startPoint y: 50, endPoint x: 57, endPoint y: 35, distance: 15.8
click at [59, 44] on div "Status No active tasks You are ready to start receiving tasks. Venezza Koren In…" at bounding box center [51, 89] width 78 height 155
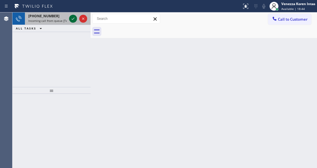
click at [71, 18] on icon at bounding box center [73, 18] width 7 height 7
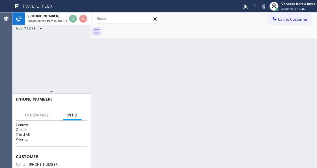
scroll to position [57, 0]
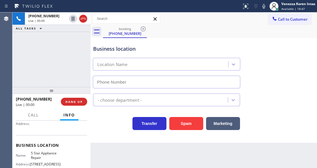
type input "[PHONE_NUMBER]"
click at [49, 55] on div "[PHONE_NUMBER] Live | 00:01 ALL TASKS ALL TASKS ACTIVE TASKS TASKS IN WRAP UP" at bounding box center [51, 49] width 78 height 74
click at [302, 56] on div "Business location 5 Star Appliance Repair [PHONE_NUMBER]" at bounding box center [204, 62] width 224 height 51
click at [82, 79] on div "[PHONE_NUMBER] Live | 00:32 ALL TASKS ALL TASKS ACTIVE TASKS TASKS IN WRAP UP" at bounding box center [51, 49] width 78 height 74
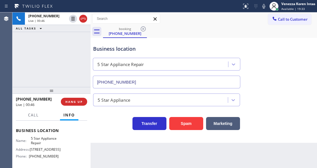
scroll to position [94, 0]
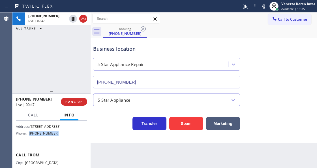
drag, startPoint x: 59, startPoint y: 135, endPoint x: 29, endPoint y: 133, distance: 29.5
click at [27, 134] on div "Name: 5 Star Appliance Repair Address: [STREET_ADDRESS] Phone: [PHONE_NUMBER]" at bounding box center [51, 125] width 71 height 24
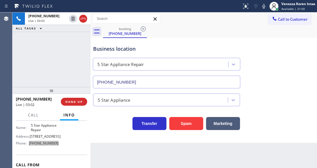
scroll to position [78, 0]
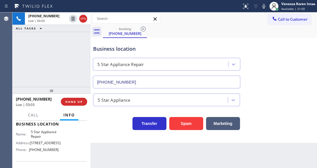
click at [31, 131] on span "5 Star Appliance Repair" at bounding box center [45, 134] width 28 height 9
drag, startPoint x: 29, startPoint y: 131, endPoint x: 42, endPoint y: 134, distance: 13.8
click at [42, 134] on div "Name: 5 Star Appliance Repair" at bounding box center [37, 134] width 43 height 9
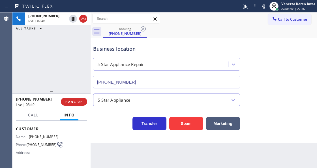
scroll to position [21, 0]
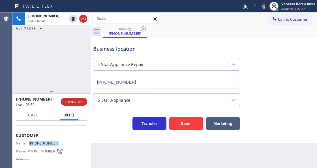
drag, startPoint x: 59, startPoint y: 140, endPoint x: 29, endPoint y: 142, distance: 30.1
click at [29, 142] on div "Name: [PHONE_NUMBER] Phone: [PHONE_NUMBER] Address:" at bounding box center [51, 152] width 71 height 22
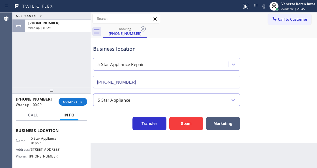
scroll to position [78, 0]
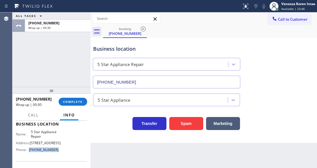
drag, startPoint x: 60, startPoint y: 153, endPoint x: 31, endPoint y: 151, distance: 29.6
click at [31, 151] on div "Name: 5 Star Appliance Repair Address: [STREET_ADDRESS] Phone: [PHONE_NUMBER]" at bounding box center [51, 142] width 71 height 24
click at [76, 108] on div "[PHONE_NUMBER] Wrap up | 02:22 COMPLETE" at bounding box center [51, 101] width 71 height 15
click at [83, 104] on button "COMPLETE" at bounding box center [73, 102] width 29 height 8
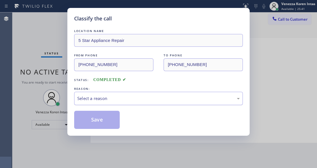
click at [112, 103] on div "Select a reason" at bounding box center [158, 98] width 169 height 13
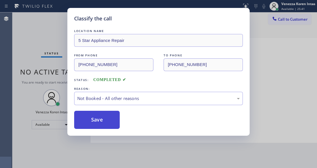
click at [109, 118] on button "Save" at bounding box center [97, 120] width 46 height 18
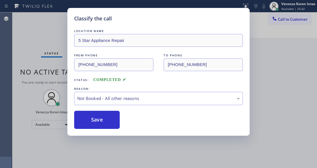
drag, startPoint x: 52, startPoint y: 32, endPoint x: 97, endPoint y: 83, distance: 67.8
click at [52, 32] on div "Classify the call LOCATION NAME 5 Star Appliance Repair FROM PHONE [PHONE_NUMBE…" at bounding box center [158, 84] width 317 height 168
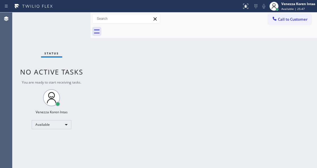
click at [105, 53] on div "Back to Dashboard Change Sender ID Customers Technicians Select a contact Outbo…" at bounding box center [204, 89] width 227 height 155
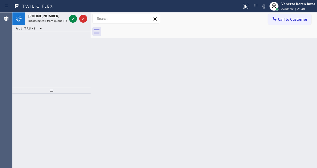
click at [73, 18] on icon at bounding box center [73, 19] width 3 height 2
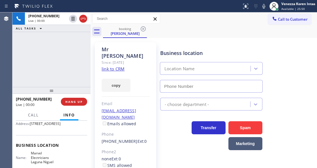
scroll to position [94, 0]
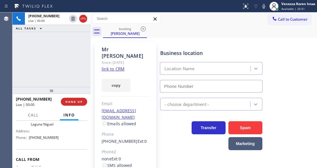
type input "[PHONE_NUMBER]"
click at [117, 66] on link "link to CRM" at bounding box center [113, 69] width 23 height 6
drag, startPoint x: 263, startPoint y: 7, endPoint x: 211, endPoint y: 25, distance: 56.0
click at [263, 7] on icon at bounding box center [264, 6] width 7 height 7
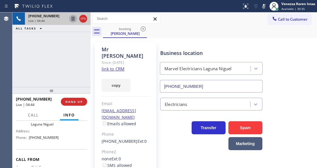
click at [73, 20] on icon at bounding box center [73, 19] width 3 height 4
drag, startPoint x: 33, startPoint y: 129, endPoint x: 54, endPoint y: 139, distance: 22.7
click at [54, 126] on span "Marvel Electricians Laguna Niguel" at bounding box center [45, 119] width 28 height 13
click at [266, 7] on icon at bounding box center [264, 6] width 7 height 7
click at [71, 21] on icon at bounding box center [73, 18] width 7 height 7
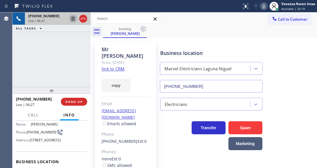
scroll to position [19, 0]
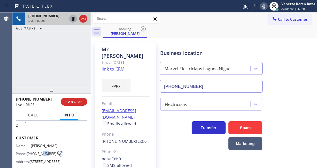
drag, startPoint x: 43, startPoint y: 150, endPoint x: 41, endPoint y: 152, distance: 3.2
click at [41, 151] on span "[PHONE_NUMBER]" at bounding box center [42, 153] width 30 height 4
drag, startPoint x: 39, startPoint y: 155, endPoint x: 27, endPoint y: 150, distance: 12.2
click at [27, 150] on div "Phone: [PHONE_NUMBER]" at bounding box center [37, 153] width 43 height 7
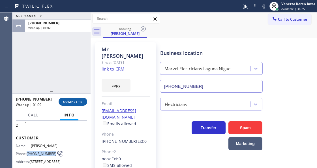
click at [74, 104] on button "COMPLETE" at bounding box center [73, 102] width 29 height 8
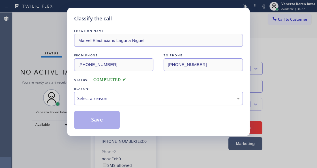
click at [110, 104] on div "Select a reason" at bounding box center [158, 98] width 169 height 13
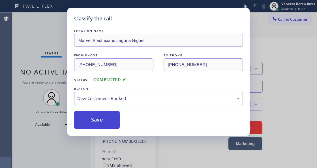
click at [112, 118] on button "Save" at bounding box center [97, 120] width 46 height 18
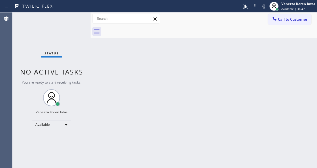
click at [187, 129] on div "Back to Dashboard Change Sender ID Customers Technicians Select a contact Outbo…" at bounding box center [204, 89] width 227 height 155
click at [108, 88] on div "Back to Dashboard Change Sender ID Customers Technicians Select a contact Outbo…" at bounding box center [204, 89] width 227 height 155
click at [77, 54] on div "Status No active tasks You are ready to start receiving tasks. Venezza Koren In…" at bounding box center [51, 89] width 78 height 155
click at [94, 110] on div "Back to Dashboard Change Sender ID Customers Technicians Select a contact Outbo…" at bounding box center [204, 89] width 227 height 155
drag, startPoint x: 107, startPoint y: 86, endPoint x: 172, endPoint y: 31, distance: 84.9
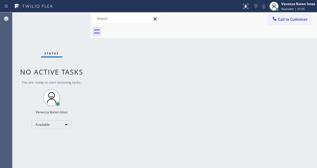
click at [116, 82] on div "Back to Dashboard Change Sender ID Customers Technicians Select a contact Outbo…" at bounding box center [204, 89] width 227 height 155
click at [124, 55] on div "Back to Dashboard Change Sender ID Customers Technicians Select a contact Outbo…" at bounding box center [204, 89] width 227 height 155
click at [71, 26] on div "Status No active tasks You are ready to start receiving tasks. Venezza Koren In…" at bounding box center [51, 89] width 78 height 155
click at [71, 25] on div "Status No active tasks You are ready to start receiving tasks. Venezza Koren In…" at bounding box center [51, 89] width 78 height 155
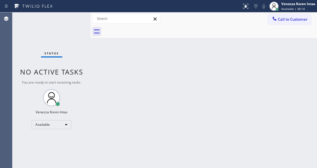
click at [78, 24] on div "Status No active tasks You are ready to start receiving tasks. Venezza Koren In…" at bounding box center [51, 89] width 78 height 155
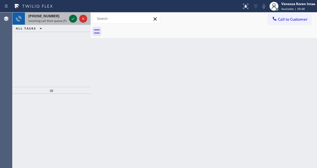
click at [71, 17] on icon at bounding box center [73, 18] width 7 height 7
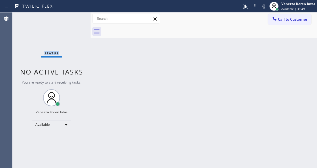
click at [72, 18] on div "Status No active tasks You are ready to start receiving tasks. Venezza Koren In…" at bounding box center [51, 89] width 78 height 155
click at [252, 3] on div at bounding box center [256, 6] width 8 height 7
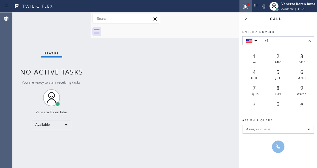
click at [247, 1] on button at bounding box center [246, 6] width 12 height 12
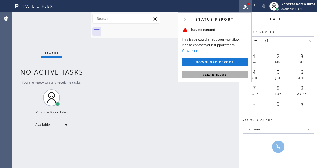
click at [230, 76] on button "Clear issue" at bounding box center [215, 75] width 66 height 8
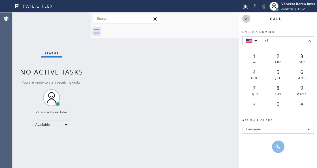
click at [244, 18] on icon at bounding box center [246, 18] width 7 height 7
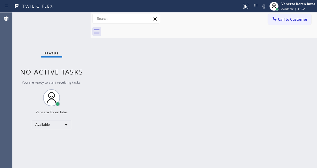
click at [77, 17] on div "Status No active tasks You are ready to start receiving tasks. Venezza Koren In…" at bounding box center [51, 89] width 78 height 155
drag, startPoint x: 77, startPoint y: 17, endPoint x: 19, endPoint y: 40, distance: 62.1
click at [75, 18] on div "Status No active tasks You are ready to start receiving tasks. Venezza Koren In…" at bounding box center [51, 89] width 78 height 155
click at [67, 27] on div "Status No active tasks You are ready to start receiving tasks. Venezza Koren In…" at bounding box center [51, 89] width 78 height 155
click at [63, 29] on div "Status No active tasks You are ready to start receiving tasks. Venezza Koren In…" at bounding box center [51, 89] width 78 height 155
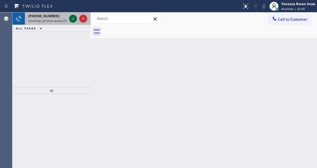
click at [73, 22] on icon at bounding box center [73, 18] width 7 height 7
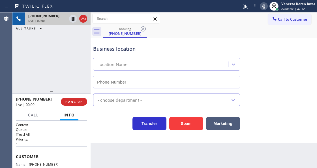
scroll to position [19, 0]
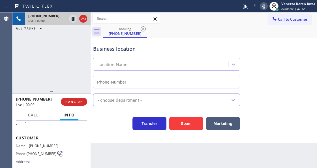
type input "[PHONE_NUMBER]"
click at [104, 66] on div "Applicance Repair SW FWD" at bounding box center [124, 64] width 54 height 7
click at [82, 57] on div "[PHONE_NUMBER] Live | 00:19 ALL TASKS ALL TASKS ACTIVE TASKS TASKS IN WRAP UP" at bounding box center [51, 49] width 78 height 74
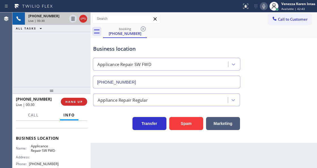
scroll to position [75, 0]
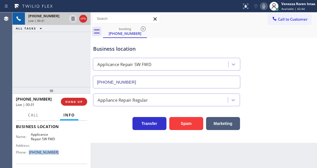
drag, startPoint x: 57, startPoint y: 151, endPoint x: 29, endPoint y: 150, distance: 27.2
click at [29, 150] on div "Name: Applicance Repair SW FWD Address: Phone: [PHONE_NUMBER]" at bounding box center [51, 144] width 71 height 24
click at [40, 48] on div "[PHONE_NUMBER] Live | 01:22 ALL TASKS ALL TASKS ACTIVE TASKS TASKS IN WRAP UP" at bounding box center [51, 49] width 78 height 74
drag, startPoint x: 76, startPoint y: 40, endPoint x: 95, endPoint y: 86, distance: 50.0
click at [76, 41] on div "[PHONE_NUMBER] Live | 01:22 ALL TASKS ALL TASKS ACTIVE TASKS TASKS IN WRAP UP" at bounding box center [51, 49] width 78 height 74
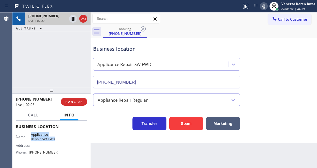
drag, startPoint x: 31, startPoint y: 133, endPoint x: 59, endPoint y: 139, distance: 29.5
click at [59, 139] on div "Name: Applicance Repair SW FWD Address: Phone: [PHONE_NUMBER]" at bounding box center [51, 144] width 71 height 24
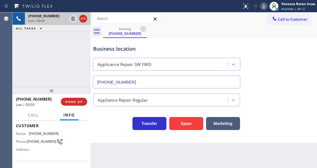
scroll to position [0, 0]
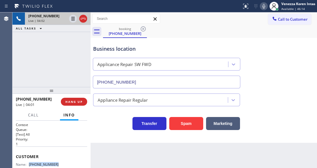
drag, startPoint x: 61, startPoint y: 162, endPoint x: 30, endPoint y: 160, distance: 31.2
click at [30, 160] on div "Customer Name: [PHONE_NUMBER] Phone: [PHONE_NUMBER] Address:" at bounding box center [51, 168] width 71 height 45
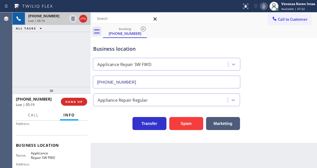
scroll to position [75, 0]
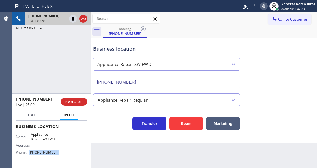
drag, startPoint x: 62, startPoint y: 153, endPoint x: 31, endPoint y: 154, distance: 31.2
click at [31, 154] on div "Name: Applicance Repair SW FWD Address: Phone: [PHONE_NUMBER]" at bounding box center [51, 144] width 71 height 24
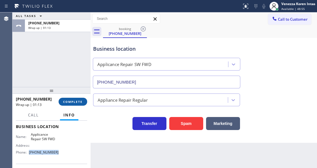
click at [80, 101] on span "COMPLETE" at bounding box center [73, 102] width 20 height 4
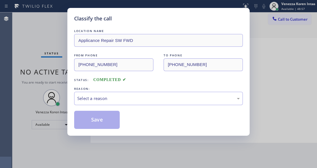
click at [119, 106] on div "LOCATION NAME Applicance Repair SW FWD FROM PHONE [PHONE_NUMBER] TO PHONE [PHON…" at bounding box center [158, 78] width 169 height 101
click at [121, 98] on div "Select a reason" at bounding box center [158, 98] width 163 height 7
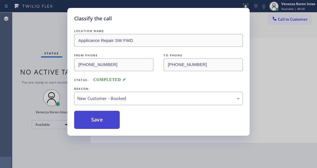
click at [109, 122] on button "Save" at bounding box center [97, 120] width 46 height 18
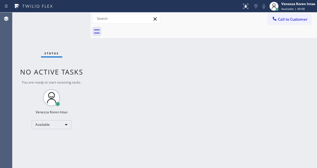
click at [128, 90] on div "Back to Dashboard Change Sender ID Customers Technicians Select a contact Outbo…" at bounding box center [204, 89] width 227 height 155
click at [69, 123] on div "Available" at bounding box center [52, 124] width 40 height 9
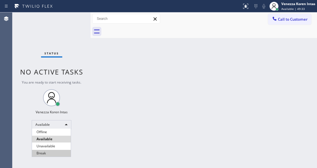
click at [55, 151] on li "Break" at bounding box center [51, 153] width 39 height 7
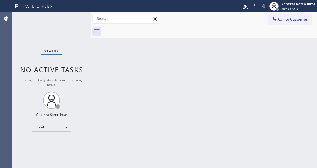
click at [150, 110] on div "Back to Dashboard Change Sender ID Customers Technicians Select a contact Outbo…" at bounding box center [204, 89] width 227 height 155
click at [91, 42] on div at bounding box center [91, 89] width 0 height 155
drag, startPoint x: 20, startPoint y: 18, endPoint x: 14, endPoint y: 22, distance: 7.1
click at [19, 18] on div "Status No active tasks Change activity state to start receiving tasks. Venezza …" at bounding box center [51, 89] width 78 height 155
click at [65, 24] on div "Status No active tasks Change activity state to start receiving tasks. Venezza …" at bounding box center [51, 89] width 78 height 155
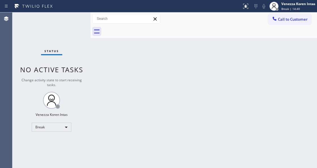
drag, startPoint x: 309, startPoint y: 8, endPoint x: 304, endPoint y: 22, distance: 15.0
click at [309, 8] on div "Break | 14:40" at bounding box center [298, 9] width 34 height 4
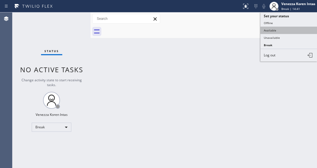
click at [285, 32] on button "Available" at bounding box center [289, 30] width 57 height 7
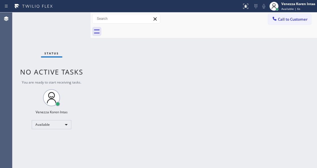
click at [77, 24] on div "Status No active tasks You are ready to start receiving tasks. Venezza Koren In…" at bounding box center [51, 89] width 78 height 155
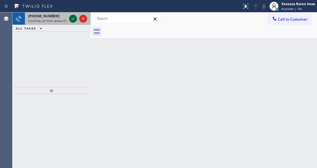
click at [74, 19] on icon at bounding box center [73, 18] width 7 height 7
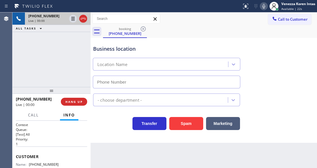
scroll to position [57, 0]
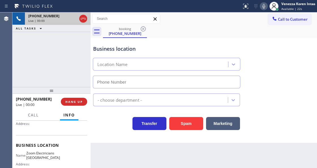
type input "[PHONE_NUMBER]"
click at [39, 53] on div "[PHONE_NUMBER] Live | 00:01 ALL TASKS ALL TASKS ACTIVE TASKS TASKS IN WRAP UP" at bounding box center [51, 49] width 78 height 74
click at [131, 129] on div "Transfer" at bounding box center [148, 122] width 37 height 16
click at [305, 29] on div "booking [PHONE_NUMBER]" at bounding box center [210, 31] width 214 height 13
click at [201, 35] on div "booking [PHONE_NUMBER]" at bounding box center [210, 31] width 214 height 13
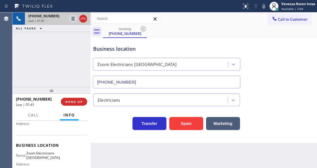
drag, startPoint x: 265, startPoint y: 8, endPoint x: 250, endPoint y: 13, distance: 15.5
click at [265, 8] on icon at bounding box center [264, 6] width 7 height 7
click at [72, 17] on icon at bounding box center [73, 19] width 3 height 4
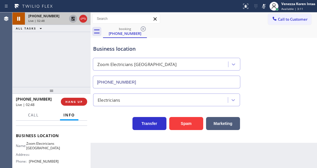
scroll to position [75, 0]
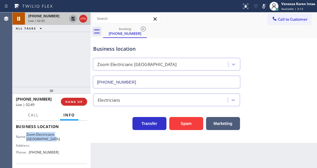
drag, startPoint x: 32, startPoint y: 134, endPoint x: 59, endPoint y: 142, distance: 28.7
click at [59, 142] on div "Name: Zoom Electricians [GEOGRAPHIC_DATA] Address: Phone: [PHONE_NUMBER]" at bounding box center [51, 144] width 71 height 24
click at [261, 6] on icon at bounding box center [264, 6] width 7 height 7
click at [74, 19] on icon at bounding box center [73, 18] width 7 height 7
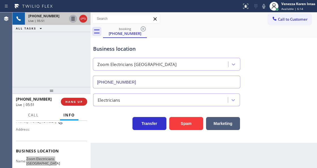
scroll to position [19, 0]
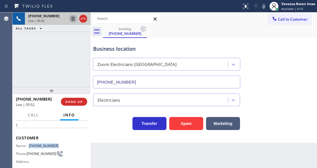
drag, startPoint x: 56, startPoint y: 145, endPoint x: 27, endPoint y: 144, distance: 28.9
click at [27, 144] on div "Name: [PHONE_NUMBER]" at bounding box center [37, 146] width 43 height 4
click at [291, 71] on div "Business location Zoom Electricians [GEOGRAPHIC_DATA] [PHONE_NUMBER]" at bounding box center [204, 62] width 224 height 51
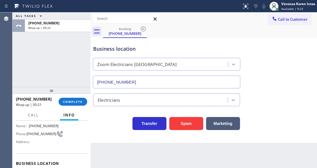
scroll to position [94, 0]
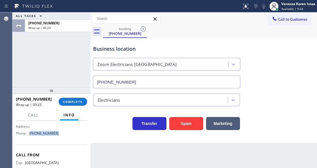
drag, startPoint x: 62, startPoint y: 135, endPoint x: 31, endPoint y: 138, distance: 31.8
click at [31, 138] on div "Name: Zoom Electricians [GEOGRAPHIC_DATA] Address: Phone: [PHONE_NUMBER]" at bounding box center [51, 125] width 71 height 24
drag, startPoint x: 77, startPoint y: 101, endPoint x: 111, endPoint y: 100, distance: 34.6
click at [77, 101] on span "COMPLETE" at bounding box center [73, 102] width 20 height 4
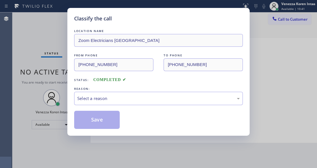
click at [112, 103] on div "Select a reason" at bounding box center [158, 98] width 169 height 13
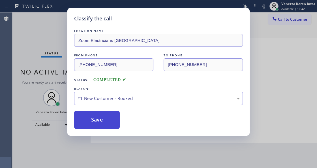
click at [110, 116] on button "Save" at bounding box center [97, 120] width 46 height 18
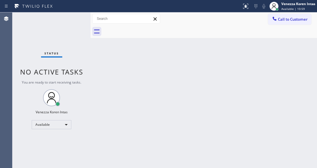
click at [139, 55] on div "Back to Dashboard Change Sender ID Customers Technicians Select a contact Outbo…" at bounding box center [204, 89] width 227 height 155
click at [43, 32] on div "Status No active tasks You are ready to start receiving tasks. Venezza Koren In…" at bounding box center [51, 89] width 78 height 155
click at [79, 48] on div "Status No active tasks You are ready to start receiving tasks. Venezza Koren In…" at bounding box center [51, 89] width 78 height 155
click at [110, 85] on div "Back to Dashboard Change Sender ID Customers Technicians Select a contact Outbo…" at bounding box center [204, 89] width 227 height 155
click at [106, 93] on div "Back to Dashboard Change Sender ID Customers Technicians Select a contact Outbo…" at bounding box center [204, 89] width 227 height 155
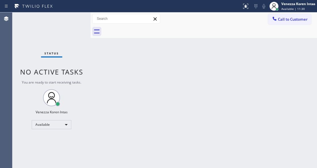
click at [70, 31] on div "Status No active tasks You are ready to start receiving tasks. Venezza Koren In…" at bounding box center [51, 89] width 78 height 155
click at [74, 19] on div "Status No active tasks You are ready to start receiving tasks. Venezza Koren In…" at bounding box center [51, 89] width 78 height 155
click at [67, 25] on div "Status No active tasks You are ready to start receiving tasks. Venezza Koren In…" at bounding box center [51, 89] width 78 height 155
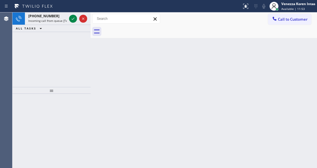
click at [125, 84] on div "Back to Dashboard Change Sender ID Customers Technicians Select a contact Outbo…" at bounding box center [204, 89] width 227 height 155
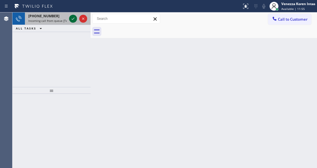
click at [72, 21] on icon at bounding box center [73, 18] width 7 height 7
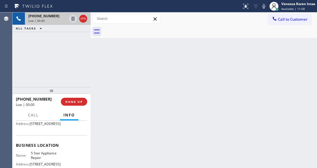
scroll to position [75, 0]
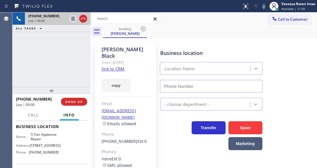
click at [105, 66] on link "link to CRM" at bounding box center [113, 69] width 23 height 6
type input "[PHONE_NUMBER]"
click at [302, 43] on div "Business location 5 Star Appliance Repair [PHONE_NUMBER]" at bounding box center [237, 66] width 157 height 51
click at [265, 5] on icon at bounding box center [263, 6] width 3 height 5
click at [71, 18] on icon at bounding box center [73, 18] width 7 height 7
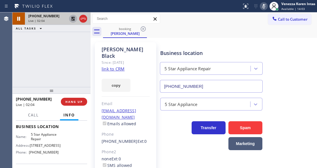
click at [264, 7] on icon at bounding box center [264, 6] width 7 height 7
click at [75, 22] on icon at bounding box center [73, 18] width 7 height 7
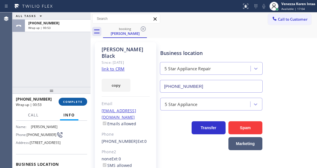
drag, startPoint x: 66, startPoint y: 104, endPoint x: 79, endPoint y: 104, distance: 12.8
click at [66, 104] on button "COMPLETE" at bounding box center [73, 102] width 29 height 8
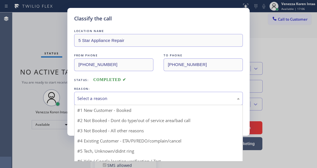
click at [123, 100] on div "Select a reason" at bounding box center [158, 98] width 163 height 7
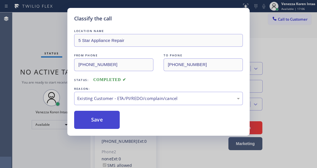
drag, startPoint x: 142, startPoint y: 134, endPoint x: 110, endPoint y: 124, distance: 33.7
click at [105, 124] on button "Save" at bounding box center [97, 120] width 46 height 18
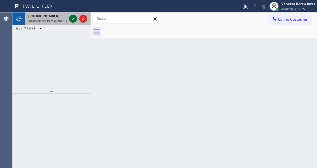
click at [72, 18] on icon at bounding box center [73, 18] width 7 height 7
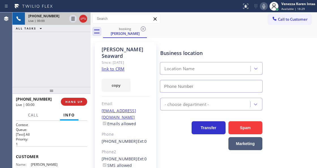
type input "[PHONE_NUMBER]"
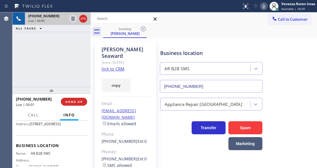
scroll to position [57, 0]
click at [107, 66] on link "link to CRM" at bounding box center [113, 69] width 23 height 6
click at [82, 19] on icon at bounding box center [83, 19] width 5 height 2
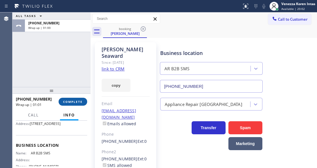
click at [77, 99] on button "COMPLETE" at bounding box center [73, 102] width 29 height 8
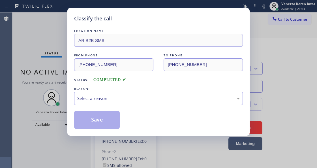
click at [122, 106] on div "LOCATION NAME AR B2B SMS FROM PHONE [PHONE_NUMBER] TO PHONE [PHONE_NUMBER] Stat…" at bounding box center [158, 78] width 169 height 101
click at [127, 99] on div "Select a reason" at bounding box center [158, 98] width 163 height 7
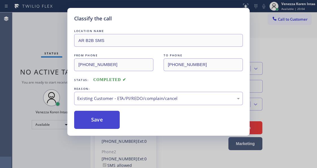
drag, startPoint x: 128, startPoint y: 129, endPoint x: 107, endPoint y: 118, distance: 23.6
click at [107, 118] on button "Save" at bounding box center [97, 120] width 46 height 18
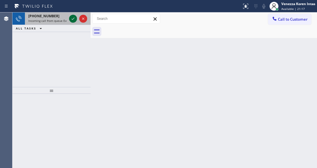
click at [73, 20] on icon at bounding box center [73, 18] width 7 height 7
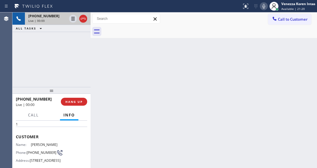
scroll to position [57, 0]
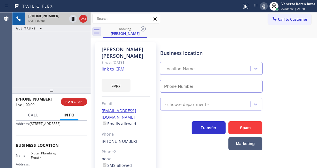
type input "[PHONE_NUMBER]"
click at [111, 66] on link "link to CRM" at bounding box center [113, 69] width 23 height 6
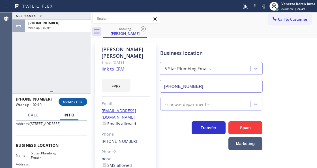
click at [72, 102] on span "COMPLETE" at bounding box center [73, 102] width 20 height 4
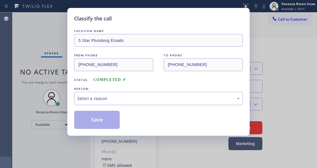
click at [117, 101] on div "Select a reason" at bounding box center [158, 98] width 163 height 7
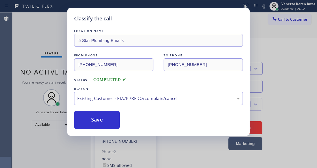
click at [112, 122] on button "Save" at bounding box center [97, 120] width 46 height 18
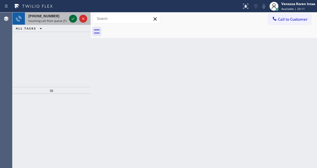
click at [71, 21] on icon at bounding box center [73, 18] width 7 height 7
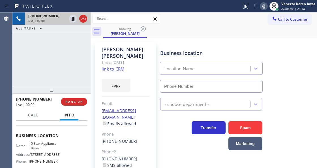
scroll to position [75, 0]
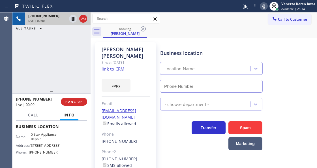
type input "[PHONE_NUMBER]"
click at [109, 66] on link "link to CRM" at bounding box center [113, 69] width 23 height 6
drag, startPoint x: 29, startPoint y: 144, endPoint x: 42, endPoint y: 153, distance: 16.2
click at [42, 153] on div "Business location Name: 5 Star Appliance Repair Address: [STREET_ADDRESS] Phone…" at bounding box center [51, 139] width 71 height 47
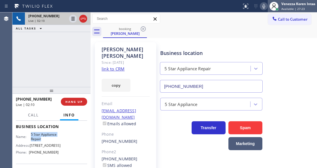
click at [269, 8] on div at bounding box center [274, 6] width 12 height 12
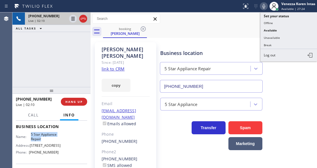
drag, startPoint x: 266, startPoint y: 7, endPoint x: 257, endPoint y: 11, distance: 9.4
click at [266, 7] on icon at bounding box center [264, 6] width 7 height 7
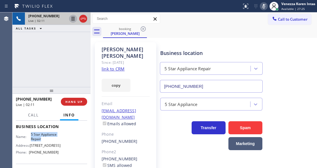
click at [72, 18] on icon at bounding box center [73, 19] width 3 height 4
click at [263, 7] on icon at bounding box center [263, 6] width 3 height 5
click at [72, 20] on icon at bounding box center [73, 18] width 7 height 7
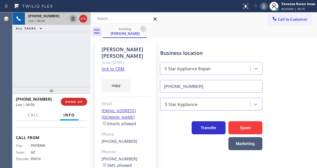
scroll to position [113, 0]
drag, startPoint x: 58, startPoint y: 129, endPoint x: 30, endPoint y: 127, distance: 28.1
click at [30, 119] on div "Name: 5 Star Appliance Repair Address: [STREET_ADDRESS] Phone: [PHONE_NUMBER]" at bounding box center [51, 106] width 71 height 24
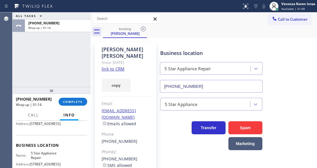
scroll to position [19, 0]
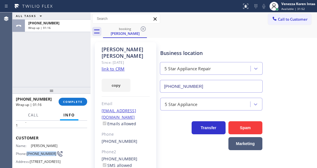
drag, startPoint x: 42, startPoint y: 154, endPoint x: 28, endPoint y: 150, distance: 14.7
click at [28, 151] on span "[PHONE_NUMBER]" at bounding box center [42, 153] width 30 height 4
click at [72, 102] on span "COMPLETE" at bounding box center [73, 102] width 20 height 4
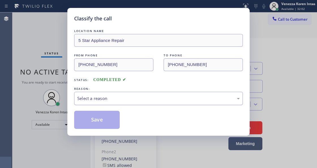
click at [123, 102] on div "Select a reason" at bounding box center [158, 98] width 169 height 13
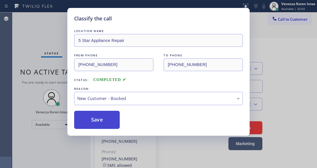
click at [113, 120] on button "Save" at bounding box center [97, 120] width 46 height 18
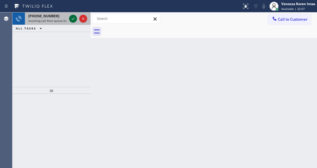
click at [72, 18] on icon at bounding box center [73, 18] width 7 height 7
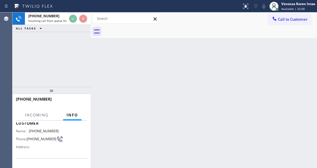
scroll to position [57, 0]
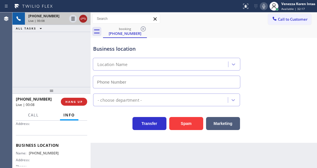
click at [85, 19] on icon at bounding box center [83, 18] width 7 height 7
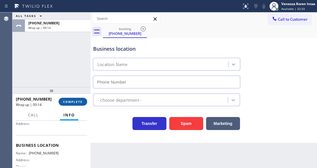
click at [79, 98] on button "COMPLETE" at bounding box center [73, 102] width 29 height 8
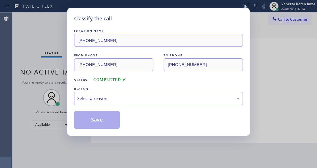
click at [117, 94] on div "Select a reason" at bounding box center [158, 98] width 169 height 13
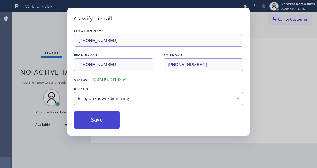
click at [107, 125] on button "Save" at bounding box center [97, 120] width 46 height 18
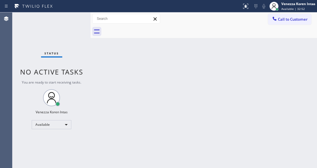
click at [126, 106] on div "Back to Dashboard Change Sender ID Customers Technicians Select a contact Outbo…" at bounding box center [204, 89] width 227 height 155
drag, startPoint x: 89, startPoint y: 60, endPoint x: 60, endPoint y: 33, distance: 40.5
click at [87, 59] on div "Status No active tasks You are ready to start receiving tasks. Venezza Koren In…" at bounding box center [164, 89] width 305 height 155
click at [60, 33] on div "Status No active tasks You are ready to start receiving tasks. Venezza Koren In…" at bounding box center [51, 89] width 78 height 155
click at [67, 22] on div "Status No active tasks You are ready to start receiving tasks. Venezza Koren In…" at bounding box center [51, 89] width 78 height 155
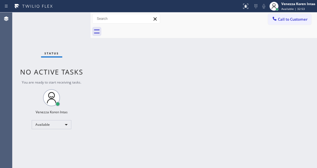
click at [69, 21] on div "Status No active tasks You are ready to start receiving tasks. Venezza Koren In…" at bounding box center [51, 89] width 78 height 155
click at [68, 21] on div "Status No active tasks You are ready to start receiving tasks. Venezza Koren In…" at bounding box center [51, 89] width 78 height 155
click at [71, 19] on div "Status No active tasks You are ready to start receiving tasks. Venezza Koren In…" at bounding box center [51, 89] width 78 height 155
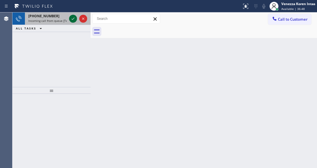
click at [71, 18] on icon at bounding box center [73, 18] width 7 height 7
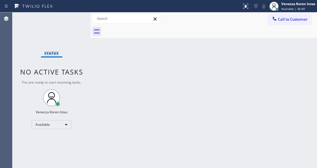
click at [71, 18] on div "Status No active tasks You are ready to start receiving tasks. Venezza Koren In…" at bounding box center [51, 89] width 78 height 155
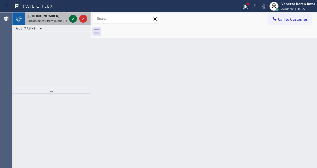
click at [71, 18] on icon at bounding box center [73, 18] width 7 height 7
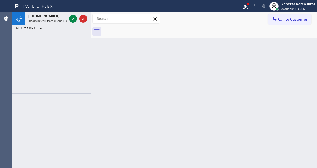
click at [71, 18] on icon at bounding box center [73, 18] width 7 height 7
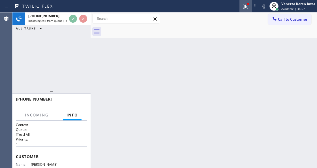
click at [249, 6] on div at bounding box center [246, 6] width 12 height 7
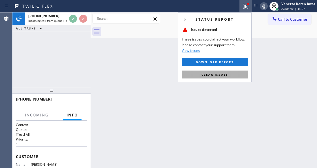
click at [218, 77] on button "Clear issues" at bounding box center [215, 75] width 66 height 8
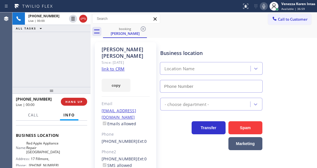
scroll to position [75, 0]
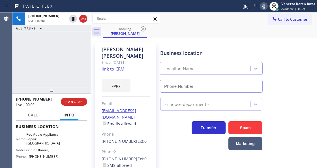
type input "[PHONE_NUMBER]"
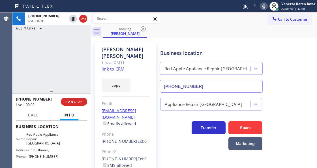
click at [117, 66] on link "link to CRM" at bounding box center [113, 69] width 23 height 6
click at [262, 5] on icon at bounding box center [263, 6] width 3 height 5
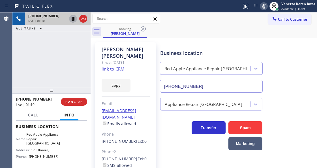
click at [74, 19] on icon at bounding box center [73, 19] width 3 height 4
click at [264, 4] on icon at bounding box center [264, 6] width 7 height 7
click at [73, 19] on icon at bounding box center [73, 19] width 4 height 4
drag, startPoint x: 91, startPoint y: 52, endPoint x: 95, endPoint y: 54, distance: 3.9
click at [91, 52] on div at bounding box center [91, 89] width 0 height 155
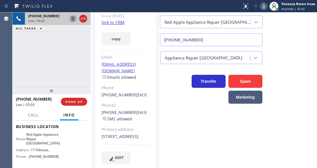
scroll to position [47, 0]
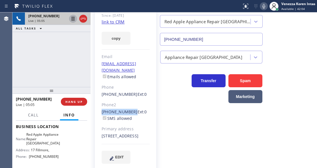
drag, startPoint x: 99, startPoint y: 98, endPoint x: 130, endPoint y: 99, distance: 31.4
click at [130, 99] on div "[PERSON_NAME] Since: [DATE] link to CRM copy Email [EMAIL_ADDRESS][DOMAIN_NAME]…" at bounding box center [125, 82] width 61 height 175
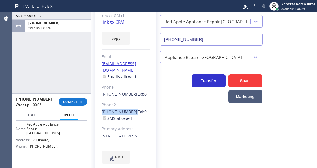
scroll to position [94, 0]
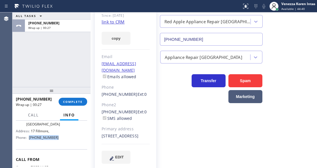
drag, startPoint x: 58, startPoint y: 145, endPoint x: 27, endPoint y: 144, distance: 31.7
click at [27, 142] on div "Name: Red Apple Appliance Repair [GEOGRAPHIC_DATA] Address: [GEOGRAPHIC_DATA] P…" at bounding box center [51, 127] width 71 height 29
click at [78, 105] on button "COMPLETE" at bounding box center [73, 102] width 29 height 8
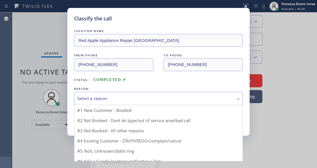
click at [130, 99] on div "Select a reason" at bounding box center [158, 98] width 163 height 7
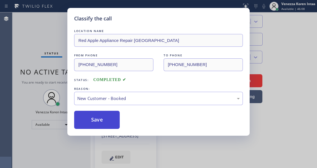
click at [116, 115] on button "Save" at bounding box center [97, 120] width 46 height 18
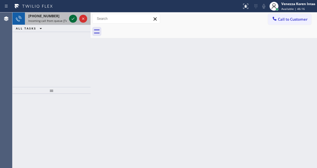
click at [75, 20] on icon at bounding box center [73, 18] width 7 height 7
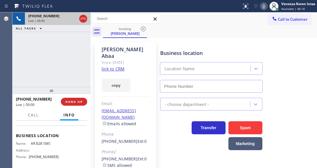
scroll to position [75, 0]
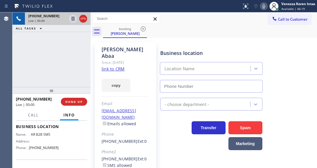
type input "[PHONE_NUMBER]"
click at [125, 59] on div "Since: [DATE]" at bounding box center [126, 62] width 48 height 7
click at [123, 66] on link "link to CRM" at bounding box center [113, 69] width 23 height 6
click at [190, 28] on div "booking [PERSON_NAME]" at bounding box center [210, 31] width 214 height 13
click at [92, 67] on div "[PERSON_NAME] Abaa Since: [DATE] link to CRM copy Email [EMAIL_ADDRESS][DOMAIN_…" at bounding box center [125, 129] width 67 height 181
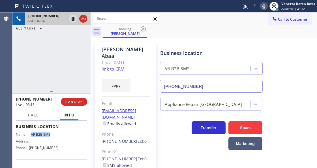
drag, startPoint x: 55, startPoint y: 145, endPoint x: 29, endPoint y: 146, distance: 25.2
click at [29, 146] on div "Business location Name: AR B2B SMS Address: Phone: [PHONE_NUMBER]" at bounding box center [51, 137] width 71 height 43
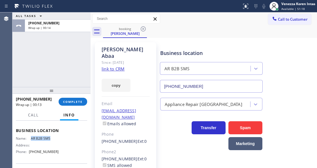
scroll to position [94, 0]
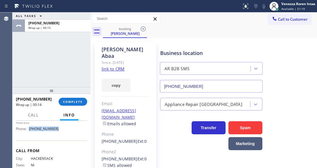
drag, startPoint x: 63, startPoint y: 144, endPoint x: 30, endPoint y: 141, distance: 33.6
click at [30, 133] on div "Name: AR B2B SMS Address: Phone: [PHONE_NUMBER]" at bounding box center [51, 123] width 71 height 20
click at [77, 101] on span "COMPLETE" at bounding box center [73, 102] width 20 height 4
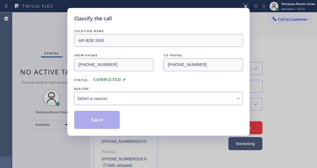
click at [124, 96] on div "Select a reason" at bounding box center [158, 98] width 163 height 7
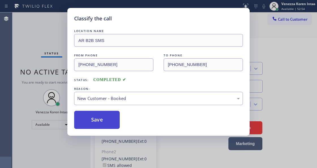
click at [112, 121] on button "Save" at bounding box center [97, 120] width 46 height 18
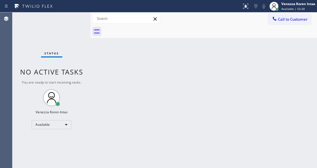
click at [72, 26] on div "Status No active tasks You are ready to start receiving tasks. Venezza Koren In…" at bounding box center [51, 89] width 78 height 155
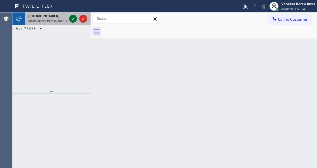
click at [74, 19] on icon at bounding box center [73, 18] width 7 height 7
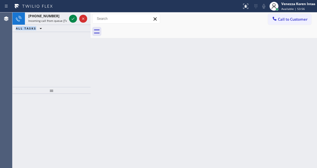
click at [74, 19] on icon at bounding box center [73, 18] width 7 height 7
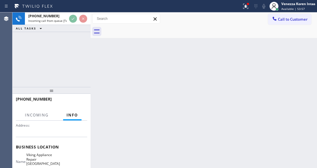
scroll to position [75, 0]
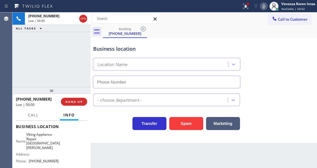
type input "[PHONE_NUMBER]"
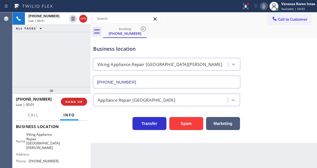
click at [166, 50] on div "Business location" at bounding box center [166, 49] width 147 height 8
click at [246, 3] on div at bounding box center [247, 3] width 3 height 3
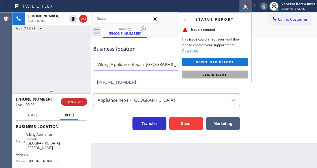
click at [240, 71] on button "Clear issue" at bounding box center [215, 75] width 66 height 8
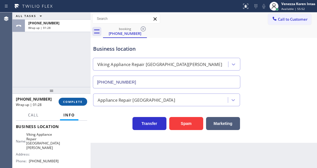
click at [67, 100] on span "COMPLETE" at bounding box center [73, 102] width 20 height 4
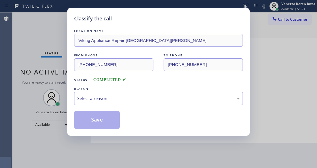
click at [119, 100] on div "Select a reason" at bounding box center [158, 98] width 163 height 7
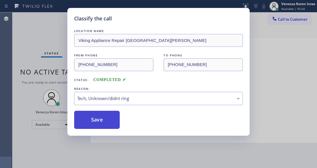
click at [102, 121] on button "Save" at bounding box center [97, 120] width 46 height 18
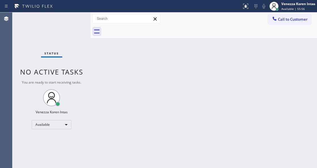
click at [63, 23] on div "Status No active tasks You are ready to start receiving tasks. Venezza Koren In…" at bounding box center [51, 89] width 78 height 155
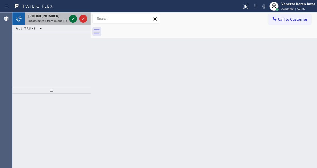
click at [73, 18] on icon at bounding box center [73, 18] width 7 height 7
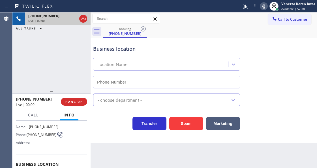
scroll to position [57, 0]
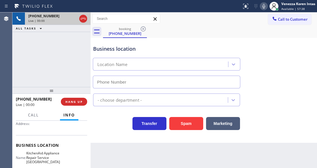
type input "[PHONE_NUMBER]"
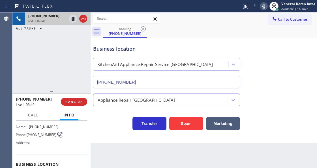
scroll to position [75, 0]
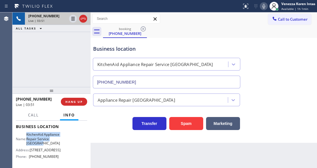
drag, startPoint x: 30, startPoint y: 133, endPoint x: 66, endPoint y: 146, distance: 38.2
click at [66, 146] on div "Name: KitchenAid Appliance Repair Service [GEOGRAPHIC_DATA] Address: [STREET_AD…" at bounding box center [51, 146] width 71 height 29
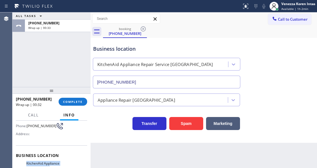
scroll to position [30, 0]
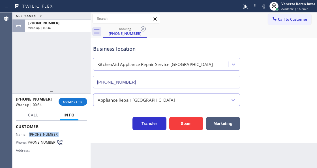
drag, startPoint x: 59, startPoint y: 135, endPoint x: 29, endPoint y: 133, distance: 30.1
click at [29, 133] on div "Name: [PHONE_NUMBER] Phone: [PHONE_NUMBER] Address:" at bounding box center [51, 143] width 71 height 22
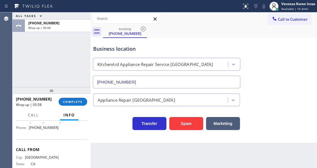
scroll to position [105, 0]
drag, startPoint x: 56, startPoint y: 133, endPoint x: 30, endPoint y: 133, distance: 25.5
click at [30, 131] on div "Name: KitchenAid Appliance Repair Service [GEOGRAPHIC_DATA] Address: [STREET_AD…" at bounding box center [37, 116] width 43 height 29
drag, startPoint x: 73, startPoint y: 101, endPoint x: 77, endPoint y: 101, distance: 4.3
click at [74, 101] on span "COMPLETE" at bounding box center [73, 102] width 20 height 4
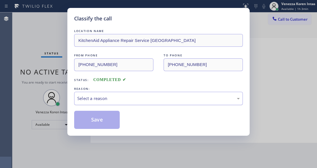
click at [126, 98] on div "Select a reason" at bounding box center [158, 98] width 163 height 7
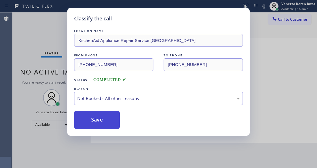
click at [108, 117] on button "Save" at bounding box center [97, 120] width 46 height 18
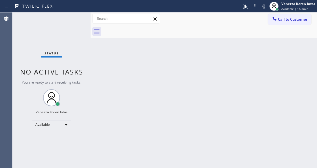
drag, startPoint x: 61, startPoint y: 47, endPoint x: 58, endPoint y: 32, distance: 15.1
click at [61, 47] on div "Status No active tasks You are ready to start receiving tasks. Venezza Koren In…" at bounding box center [51, 89] width 78 height 155
click at [58, 31] on div "Status No active tasks You are ready to start receiving tasks. Venezza Koren In…" at bounding box center [51, 89] width 78 height 155
click at [79, 22] on div "Status No active tasks You are ready to start receiving tasks. Venezza Koren In…" at bounding box center [51, 89] width 78 height 155
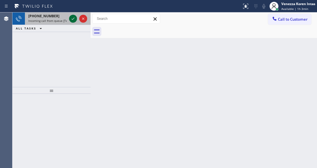
click at [73, 20] on icon at bounding box center [73, 18] width 7 height 7
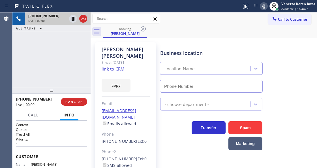
type input "[PHONE_NUMBER]"
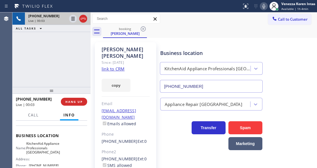
scroll to position [75, 0]
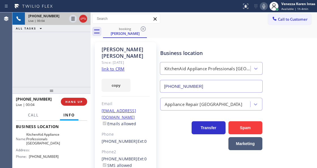
click at [113, 66] on link "link to CRM" at bounding box center [113, 69] width 23 height 6
drag, startPoint x: 30, startPoint y: 140, endPoint x: 55, endPoint y: 159, distance: 30.8
click at [55, 159] on div "Business location Name: KitchenAid Appliance Professionals [GEOGRAPHIC_DATA] Ad…" at bounding box center [51, 142] width 71 height 52
click at [262, 4] on icon at bounding box center [264, 6] width 7 height 7
click at [73, 19] on icon at bounding box center [73, 19] width 3 height 4
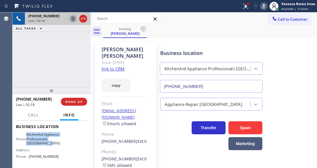
click at [74, 16] on icon at bounding box center [73, 18] width 7 height 7
click at [261, 7] on icon at bounding box center [264, 6] width 7 height 7
click at [71, 19] on icon at bounding box center [73, 18] width 7 height 7
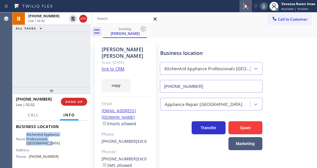
click at [246, 5] on icon at bounding box center [245, 6] width 7 height 7
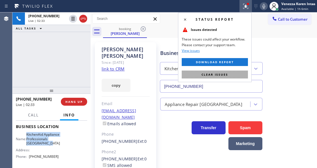
click at [229, 72] on button "Clear issues" at bounding box center [215, 75] width 66 height 8
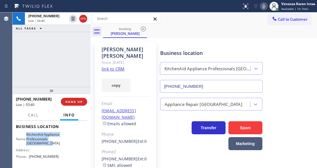
click at [262, 8] on icon at bounding box center [264, 6] width 7 height 7
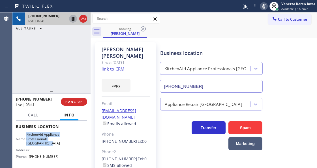
click at [73, 20] on icon at bounding box center [73, 19] width 3 height 4
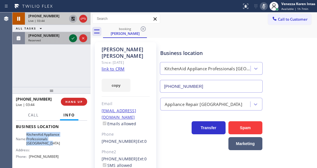
click at [71, 37] on icon at bounding box center [73, 38] width 7 height 7
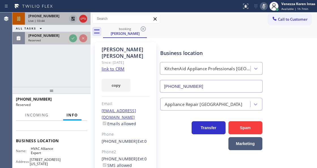
scroll to position [80, 0]
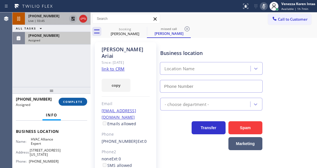
click at [77, 102] on span "COMPLETE" at bounding box center [73, 102] width 20 height 4
type input "[PHONE_NUMBER]"
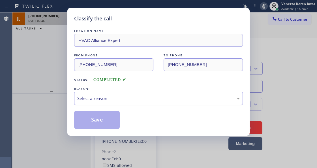
click at [139, 103] on div "Select a reason" at bounding box center [158, 98] width 169 height 13
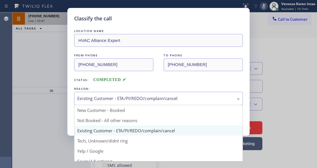
click at [124, 104] on div "Existing Customer - ETA/PI/REDO/complain/cancel" at bounding box center [158, 98] width 169 height 13
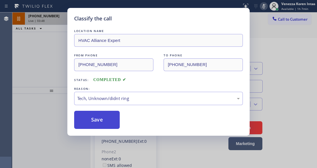
click at [110, 123] on button "Save" at bounding box center [97, 120] width 46 height 18
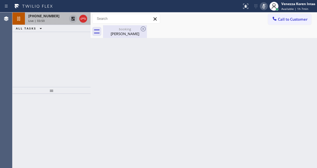
click at [117, 36] on div "[PERSON_NAME]" at bounding box center [125, 33] width 43 height 5
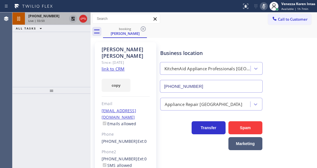
click at [118, 66] on link "link to CRM" at bounding box center [113, 69] width 23 height 6
click at [263, 6] on rect at bounding box center [264, 6] width 4 height 4
click at [72, 19] on icon at bounding box center [73, 18] width 7 height 7
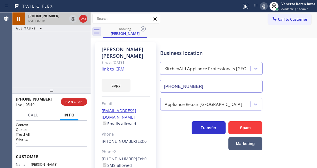
click at [49, 28] on div "ALL TASKS ALL TASKS ACTIVE TASKS TASKS IN WRAP UP" at bounding box center [51, 28] width 78 height 7
click at [48, 22] on div "[PHONE_NUMBER] Live | 05:19" at bounding box center [46, 18] width 43 height 12
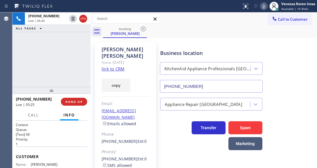
click at [186, 168] on div "Business location KitchenAid Appliance Professionals [GEOGRAPHIC_DATA] [PHONE_N…" at bounding box center [237, 126] width 157 height 165
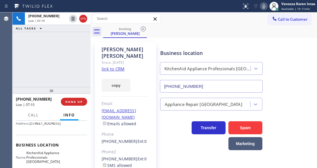
scroll to position [75, 0]
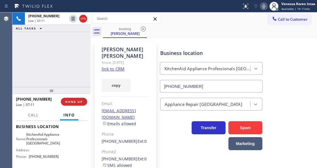
click at [63, 157] on div "Name: KitchenAid Appliance Professionals [GEOGRAPHIC_DATA] Address: Phone: [PHO…" at bounding box center [51, 146] width 71 height 29
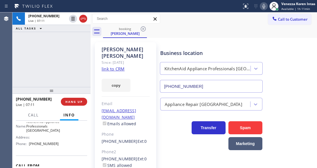
scroll to position [94, 0]
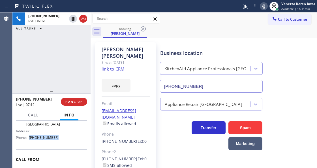
drag, startPoint x: 62, startPoint y: 153, endPoint x: 28, endPoint y: 153, distance: 33.4
click at [28, 142] on div "Name: KitchenAid Appliance Professionals [GEOGRAPHIC_DATA] Address: Phone: [PHO…" at bounding box center [51, 127] width 71 height 29
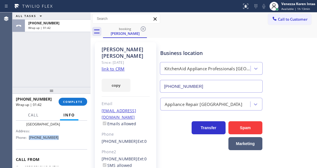
scroll to position [38, 0]
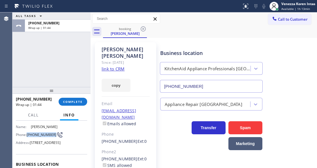
drag, startPoint x: 44, startPoint y: 138, endPoint x: 28, endPoint y: 131, distance: 18.0
click at [28, 131] on div "Name: [PERSON_NAME] Phone: [PHONE_NUMBER] Address: [STREET_ADDRESS]" at bounding box center [37, 136] width 43 height 22
drag, startPoint x: 74, startPoint y: 101, endPoint x: 91, endPoint y: 101, distance: 16.4
click at [75, 101] on span "COMPLETE" at bounding box center [73, 102] width 20 height 4
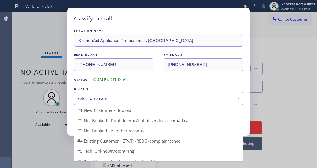
click at [112, 97] on div "Select a reason" at bounding box center [158, 98] width 163 height 7
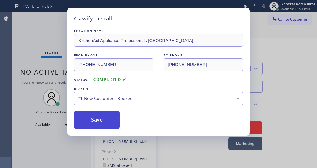
click at [107, 120] on button "Save" at bounding box center [97, 120] width 46 height 18
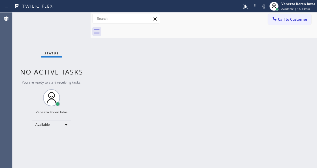
click at [126, 79] on div "Back to Dashboard Change Sender ID Customers Technicians Select a contact Outbo…" at bounding box center [204, 89] width 227 height 155
drag, startPoint x: 95, startPoint y: 44, endPoint x: 74, endPoint y: 39, distance: 22.6
click at [93, 44] on div "Back to Dashboard Change Sender ID Customers Technicians Select a contact Outbo…" at bounding box center [204, 89] width 227 height 155
drag, startPoint x: 40, startPoint y: 16, endPoint x: 6, endPoint y: 26, distance: 35.5
click at [35, 19] on div "Status No active tasks You are ready to start receiving tasks. Venezza Koren In…" at bounding box center [51, 89] width 78 height 155
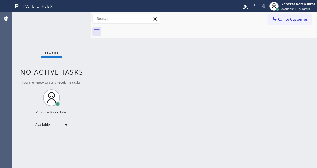
click at [62, 22] on div "Status No active tasks You are ready to start receiving tasks. Venezza Koren In…" at bounding box center [51, 89] width 78 height 155
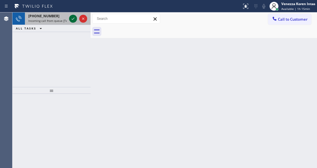
click at [74, 18] on icon at bounding box center [73, 18] width 7 height 7
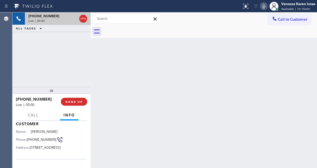
scroll to position [75, 0]
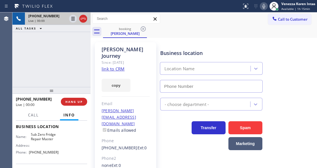
type input "[PHONE_NUMBER]"
click at [109, 66] on link "link to CRM" at bounding box center [113, 69] width 23 height 6
drag, startPoint x: 85, startPoint y: 65, endPoint x: 86, endPoint y: 71, distance: 6.1
click at [85, 65] on div "[PHONE_NUMBER] Live | 02:34 ALL TASKS ALL TASKS ACTIVE TASKS TASKS IN WRAP UP" at bounding box center [51, 49] width 78 height 74
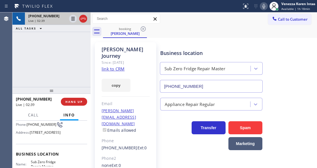
scroll to position [19, 0]
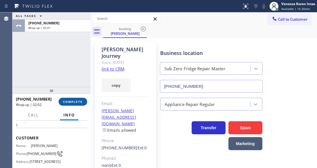
click at [69, 105] on button "COMPLETE" at bounding box center [73, 102] width 29 height 8
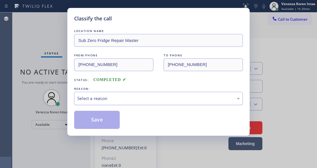
click at [151, 100] on div "Select a reason" at bounding box center [158, 98] width 163 height 7
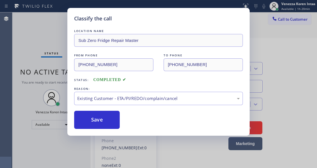
drag, startPoint x: 157, startPoint y: 136, endPoint x: 131, endPoint y: 128, distance: 28.0
click at [114, 127] on button "Save" at bounding box center [97, 120] width 46 height 18
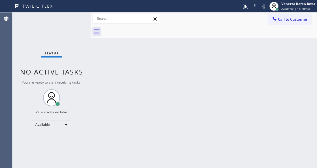
click at [77, 19] on div "Status No active tasks You are ready to start receiving tasks. Venezza Koren In…" at bounding box center [51, 89] width 78 height 155
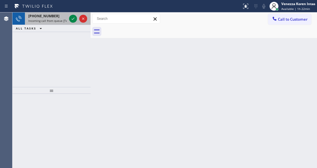
click at [60, 19] on span "Incoming call from queue [Test] All" at bounding box center [51, 21] width 47 height 4
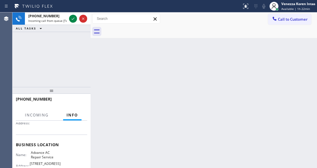
scroll to position [57, 0]
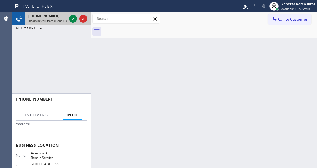
click at [54, 20] on span "Incoming call from queue [Test] All" at bounding box center [51, 21] width 47 height 4
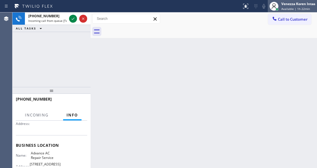
click at [296, 10] on span "Available | 1h 22min" at bounding box center [295, 9] width 29 height 4
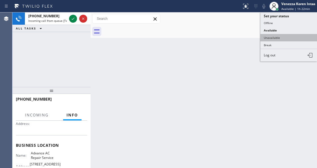
click at [285, 38] on button "Unavailable" at bounding box center [289, 37] width 57 height 7
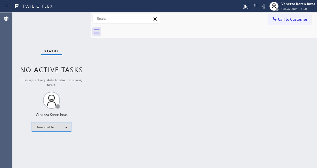
click at [50, 127] on div "Unavailable" at bounding box center [52, 127] width 40 height 9
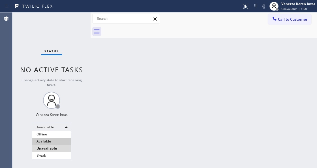
click at [53, 140] on li "Available" at bounding box center [51, 141] width 39 height 7
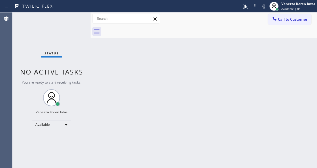
click at [74, 25] on div "Status No active tasks You are ready to start receiving tasks. Venezza Koren In…" at bounding box center [51, 89] width 78 height 155
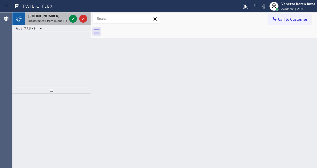
click at [50, 16] on span "[PHONE_NUMBER]" at bounding box center [43, 16] width 31 height 5
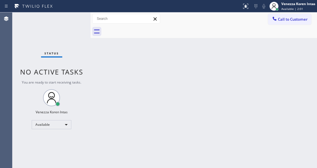
click at [71, 37] on div "Status No active tasks You are ready to start receiving tasks. Venezza Koren In…" at bounding box center [51, 89] width 78 height 155
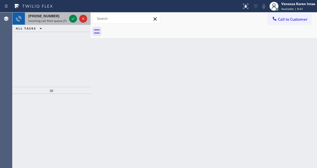
click at [58, 21] on span "Incoming call from queue [Test] All" at bounding box center [51, 21] width 47 height 4
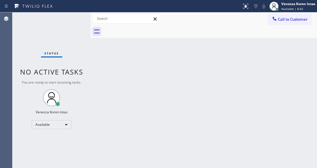
click at [78, 25] on div "Status No active tasks You are ready to start receiving tasks. Venezza Koren In…" at bounding box center [51, 89] width 78 height 155
click at [83, 17] on div "Status No active tasks You are ready to start receiving tasks. Venezza Koren In…" at bounding box center [51, 89] width 78 height 155
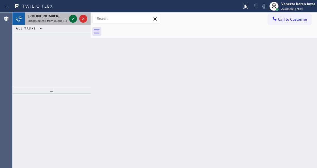
click at [72, 19] on icon at bounding box center [73, 18] width 7 height 7
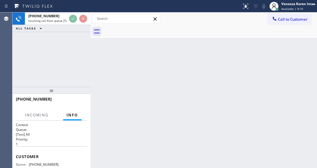
scroll to position [24, 0]
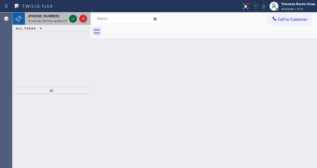
drag, startPoint x: 72, startPoint y: 16, endPoint x: 71, endPoint y: 52, distance: 36.5
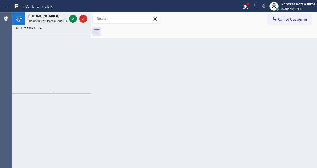
click at [72, 16] on icon at bounding box center [73, 18] width 7 height 7
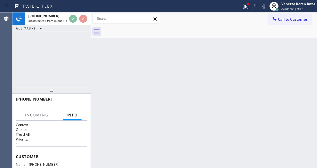
scroll to position [57, 0]
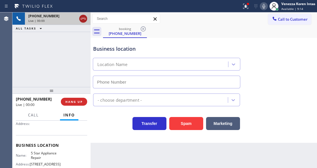
type input "[PHONE_NUMBER]"
click at [84, 18] on icon at bounding box center [83, 18] width 7 height 7
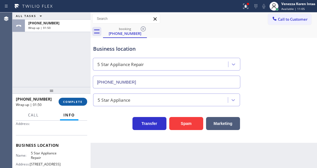
click at [72, 100] on span "COMPLETE" at bounding box center [73, 102] width 20 height 4
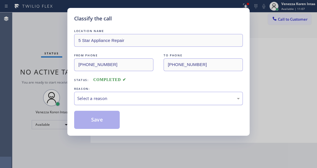
click at [103, 101] on div "Select a reason" at bounding box center [158, 98] width 163 height 7
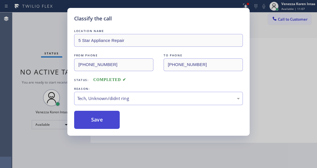
click at [106, 116] on button "Save" at bounding box center [97, 120] width 46 height 18
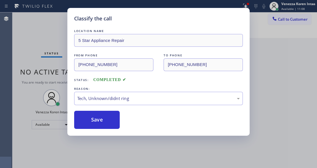
click at [65, 19] on div "Classify the call LOCATION NAME Viking Repair Service FROM PHONE [PHONE_NUMBER]…" at bounding box center [164, 89] width 305 height 155
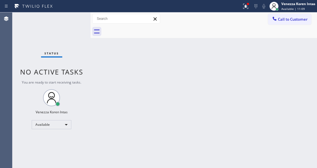
click at [65, 19] on div "Status No active tasks You are ready to start receiving tasks. Venezza Koren In…" at bounding box center [51, 89] width 78 height 155
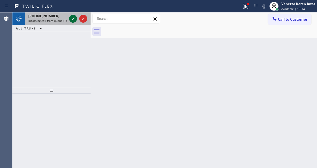
click at [71, 18] on icon at bounding box center [73, 18] width 7 height 7
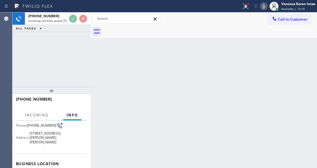
scroll to position [75, 0]
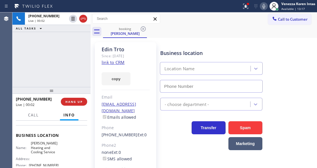
type input "[PHONE_NUMBER]"
click at [24, 76] on div "[PHONE_NUMBER] Live | 00:02 ALL TASKS ALL TASKS ACTIVE TASKS TASKS IN WRAP UP" at bounding box center [51, 49] width 78 height 74
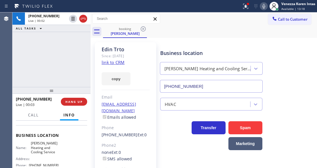
click at [36, 60] on div "[PHONE_NUMBER] Live | 00:02 ALL TASKS ALL TASKS ACTIVE TASKS TASKS IN WRAP UP" at bounding box center [51, 49] width 78 height 74
click at [74, 56] on div "[PHONE_NUMBER] Live | 00:03 ALL TASKS ALL TASKS ACTIVE TASKS TASKS IN WRAP UP" at bounding box center [51, 49] width 78 height 74
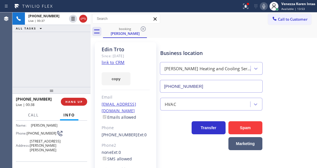
scroll to position [38, 0]
click at [116, 63] on link "link to CRM" at bounding box center [113, 62] width 23 height 6
drag, startPoint x: 264, startPoint y: 8, endPoint x: 254, endPoint y: 12, distance: 10.8
click at [263, 8] on icon at bounding box center [263, 6] width 3 height 5
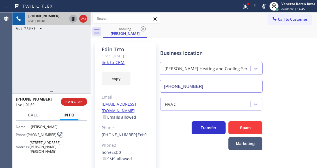
click at [72, 19] on icon at bounding box center [73, 19] width 3 height 4
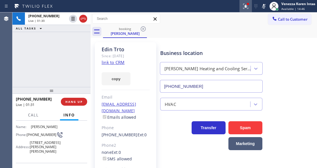
click at [244, 7] on icon at bounding box center [245, 6] width 7 height 7
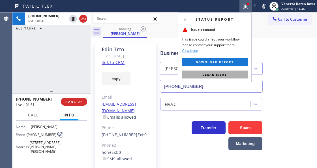
click at [218, 76] on button "Clear issue" at bounding box center [215, 75] width 66 height 8
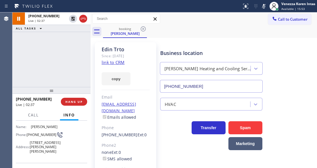
click at [264, 10] on div "Status report No issues detected If you experience an issue, please download th…" at bounding box center [279, 6] width 78 height 12
click at [264, 9] on icon at bounding box center [264, 6] width 7 height 7
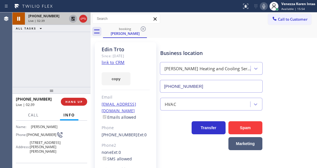
click at [72, 18] on icon at bounding box center [73, 19] width 4 height 4
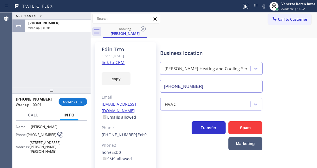
click at [73, 71] on div "ALL TASKS ALL TASKS ACTIVE TASKS TASKS IN WRAP UP [PHONE_NUMBER] Wrap up | 00:01" at bounding box center [51, 49] width 78 height 74
click at [81, 99] on button "COMPLETE" at bounding box center [73, 102] width 29 height 8
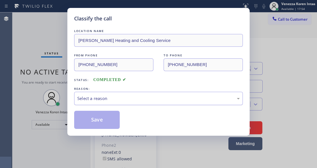
click at [132, 104] on div "Select a reason" at bounding box center [158, 98] width 169 height 13
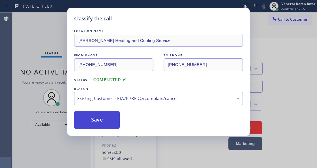
click at [108, 121] on button "Save" at bounding box center [97, 120] width 46 height 18
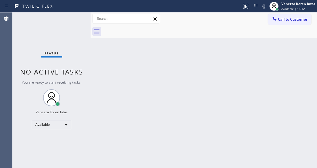
click at [80, 29] on div "Status No active tasks You are ready to start receiving tasks. Venezza Koren In…" at bounding box center [51, 89] width 78 height 155
drag, startPoint x: 17, startPoint y: 30, endPoint x: 7, endPoint y: 33, distance: 9.9
click at [7, 33] on div "Agent Desktop Classify the call LOCATION NAME Viking Repair Service FROM PHONE …" at bounding box center [158, 89] width 317 height 155
click at [79, 19] on div "Status No active tasks You are ready to start receiving tasks. Venezza Koren In…" at bounding box center [51, 89] width 78 height 155
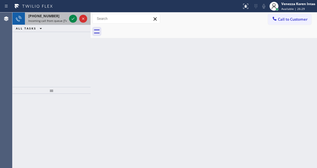
click at [45, 15] on span "[PHONE_NUMBER]" at bounding box center [43, 16] width 31 height 5
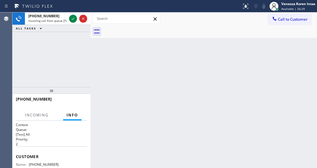
scroll to position [22, 0]
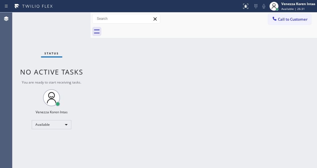
click at [74, 30] on div "Status No active tasks You are ready to start receiving tasks. Venezza Koren In…" at bounding box center [51, 89] width 78 height 155
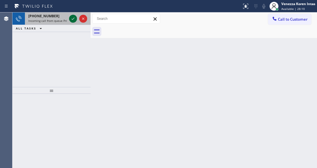
click at [73, 19] on icon at bounding box center [73, 18] width 7 height 7
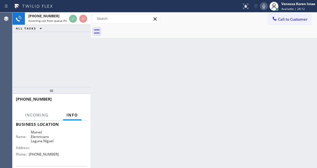
scroll to position [94, 0]
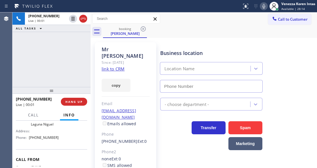
type input "[PHONE_NUMBER]"
click at [118, 66] on link "link to CRM" at bounding box center [113, 69] width 23 height 6
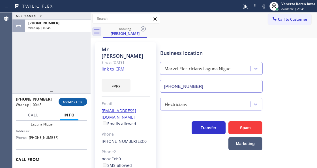
click at [67, 99] on button "COMPLETE" at bounding box center [73, 102] width 29 height 8
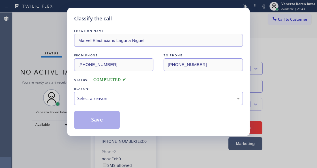
click at [138, 99] on div "Select a reason" at bounding box center [158, 98] width 163 height 7
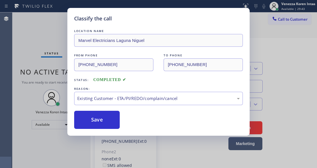
drag, startPoint x: 153, startPoint y: 131, endPoint x: 125, endPoint y: 126, distance: 28.4
drag, startPoint x: 120, startPoint y: 125, endPoint x: 114, endPoint y: 124, distance: 6.1
click at [117, 125] on div "Save" at bounding box center [158, 120] width 169 height 18
drag, startPoint x: 114, startPoint y: 124, endPoint x: 31, endPoint y: 88, distance: 90.6
click at [113, 124] on button "Save" at bounding box center [97, 120] width 46 height 18
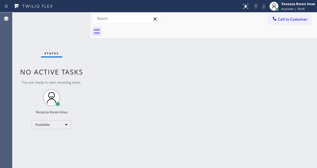
click at [69, 20] on div "Status No active tasks You are ready to start receiving tasks. Venezza Koren In…" at bounding box center [51, 89] width 78 height 155
click at [73, 25] on div "Status No active tasks You are ready to start receiving tasks. Venezza Koren In…" at bounding box center [51, 89] width 78 height 155
click at [77, 25] on div "Status No active tasks You are ready to start receiving tasks. Venezza Koren In…" at bounding box center [51, 89] width 78 height 155
click at [57, 125] on div "Available" at bounding box center [52, 124] width 40 height 9
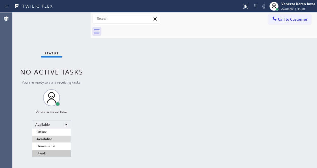
click at [58, 154] on li "Break" at bounding box center [51, 153] width 39 height 7
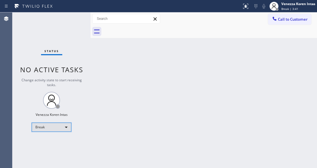
click at [53, 128] on div "Break" at bounding box center [52, 127] width 40 height 9
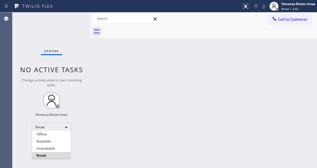
click at [53, 142] on li "Available" at bounding box center [51, 141] width 39 height 7
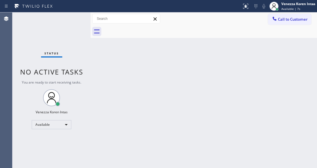
click at [109, 79] on div "Back to Dashboard Change Sender ID Customers Technicians Select a contact Outbo…" at bounding box center [204, 89] width 227 height 155
drag, startPoint x: 50, startPoint y: 33, endPoint x: 22, endPoint y: 38, distance: 28.5
click at [50, 32] on div "Status No active tasks You are ready to start receiving tasks. Venezza Koren In…" at bounding box center [51, 89] width 78 height 155
click at [84, 21] on div "Status No active tasks You are ready to start receiving tasks. Venezza Koren In…" at bounding box center [51, 89] width 78 height 155
click at [71, 9] on div at bounding box center [120, 6] width 237 height 9
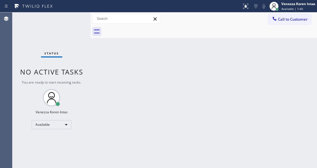
click at [73, 27] on div "Status No active tasks You are ready to start receiving tasks. Venezza Koren In…" at bounding box center [51, 89] width 78 height 155
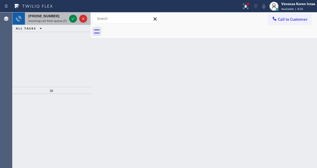
click at [77, 14] on div at bounding box center [78, 18] width 20 height 12
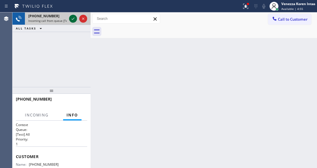
click at [75, 20] on icon at bounding box center [73, 18] width 7 height 7
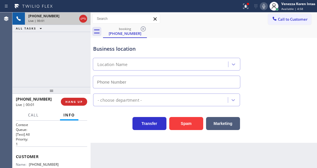
type input "[PHONE_NUMBER]"
click at [261, 6] on icon at bounding box center [264, 6] width 7 height 7
click at [71, 19] on icon at bounding box center [73, 18] width 7 height 7
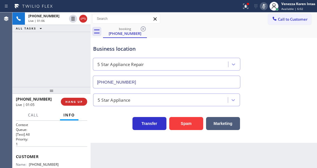
click at [240, 6] on div "Status report Issue detected This issue could affect your workflow. Please cont…" at bounding box center [158, 6] width 317 height 12
click at [249, 12] on button at bounding box center [246, 6] width 12 height 12
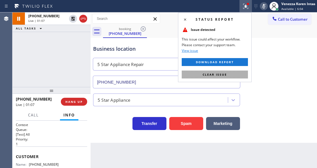
click at [239, 71] on button "Clear issue" at bounding box center [215, 75] width 66 height 8
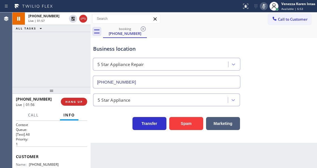
click at [261, 4] on icon at bounding box center [264, 6] width 7 height 7
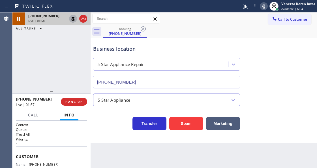
click at [72, 21] on icon at bounding box center [73, 18] width 7 height 7
drag, startPoint x: 264, startPoint y: 6, endPoint x: 206, endPoint y: 27, distance: 61.8
click at [264, 6] on icon at bounding box center [264, 6] width 7 height 7
click at [74, 17] on icon at bounding box center [73, 19] width 3 height 4
click at [264, 8] on icon at bounding box center [263, 6] width 3 height 5
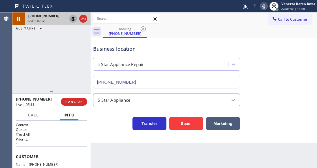
click at [71, 18] on icon at bounding box center [73, 18] width 7 height 7
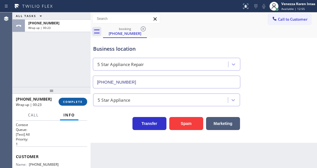
click at [75, 102] on span "COMPLETE" at bounding box center [73, 102] width 20 height 4
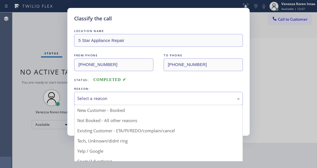
click at [137, 101] on div "Select a reason" at bounding box center [158, 98] width 163 height 7
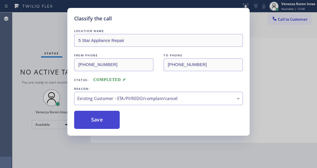
click at [104, 120] on button "Save" at bounding box center [97, 120] width 46 height 18
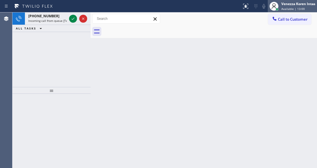
click at [298, 7] on span "Available | 13:00" at bounding box center [293, 9] width 24 height 4
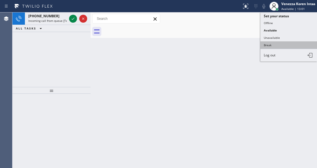
click at [272, 45] on button "Break" at bounding box center [289, 44] width 57 height 7
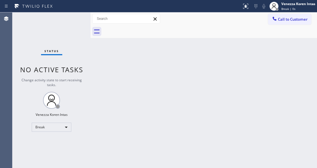
drag, startPoint x: 216, startPoint y: 52, endPoint x: 195, endPoint y: 52, distance: 21.2
click at [210, 52] on div "Back to Dashboard Change Sender ID Customers Technicians Select a contact Outbo…" at bounding box center [204, 89] width 227 height 155
drag, startPoint x: 85, startPoint y: 24, endPoint x: 10, endPoint y: 47, distance: 77.8
click at [84, 24] on div "Status No active tasks Change activity state to start receiving tasks. Venezza …" at bounding box center [51, 89] width 78 height 155
click at [61, 42] on div "Status No active tasks Change activity state to start receiving tasks. Venezza …" at bounding box center [51, 89] width 78 height 155
